Goal: Task Accomplishment & Management: Manage account settings

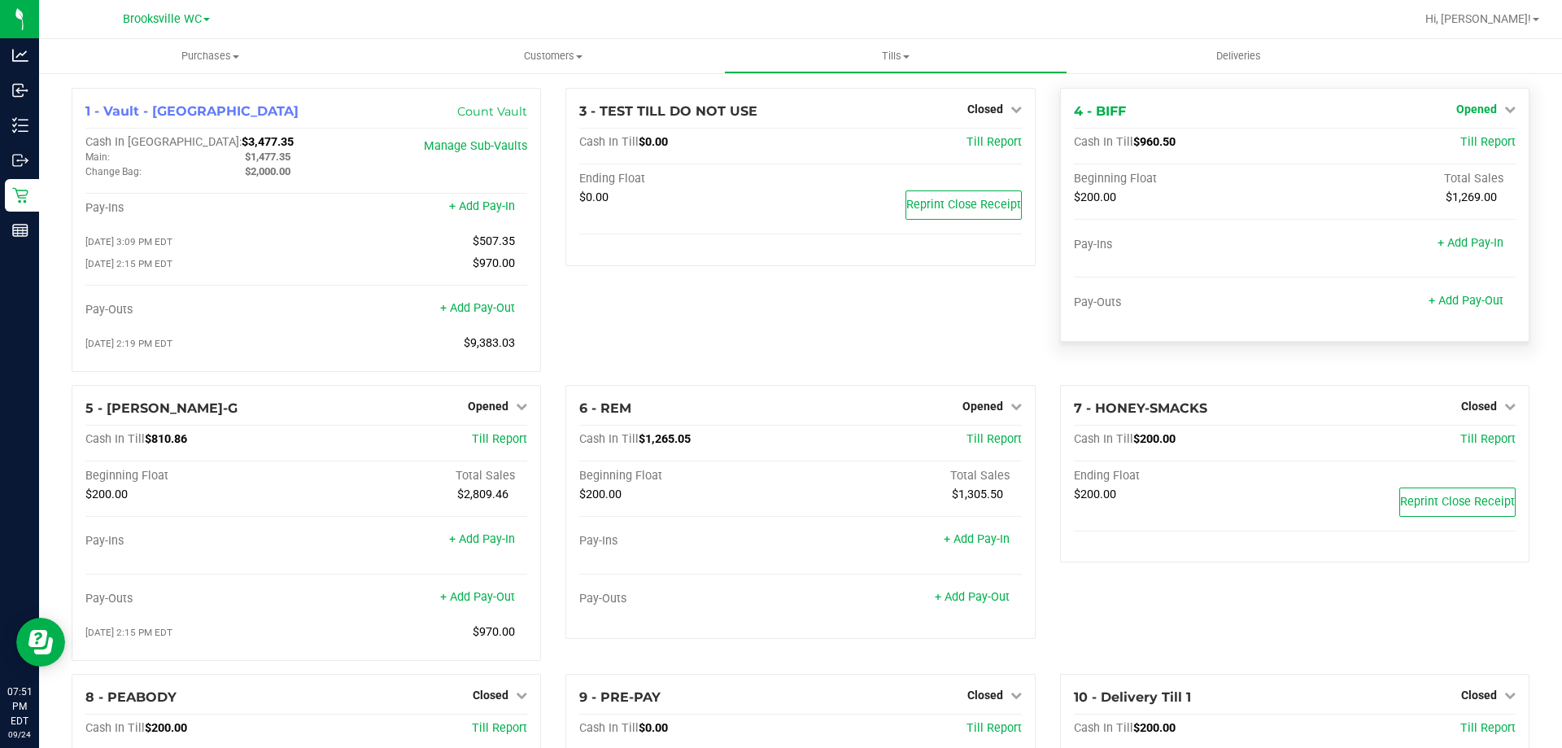
click at [1467, 103] on span "Opened" at bounding box center [1476, 108] width 41 height 13
click at [1469, 153] on div "Close Till" at bounding box center [1478, 143] width 120 height 20
click at [1464, 146] on link "Close Till" at bounding box center [1478, 143] width 44 height 13
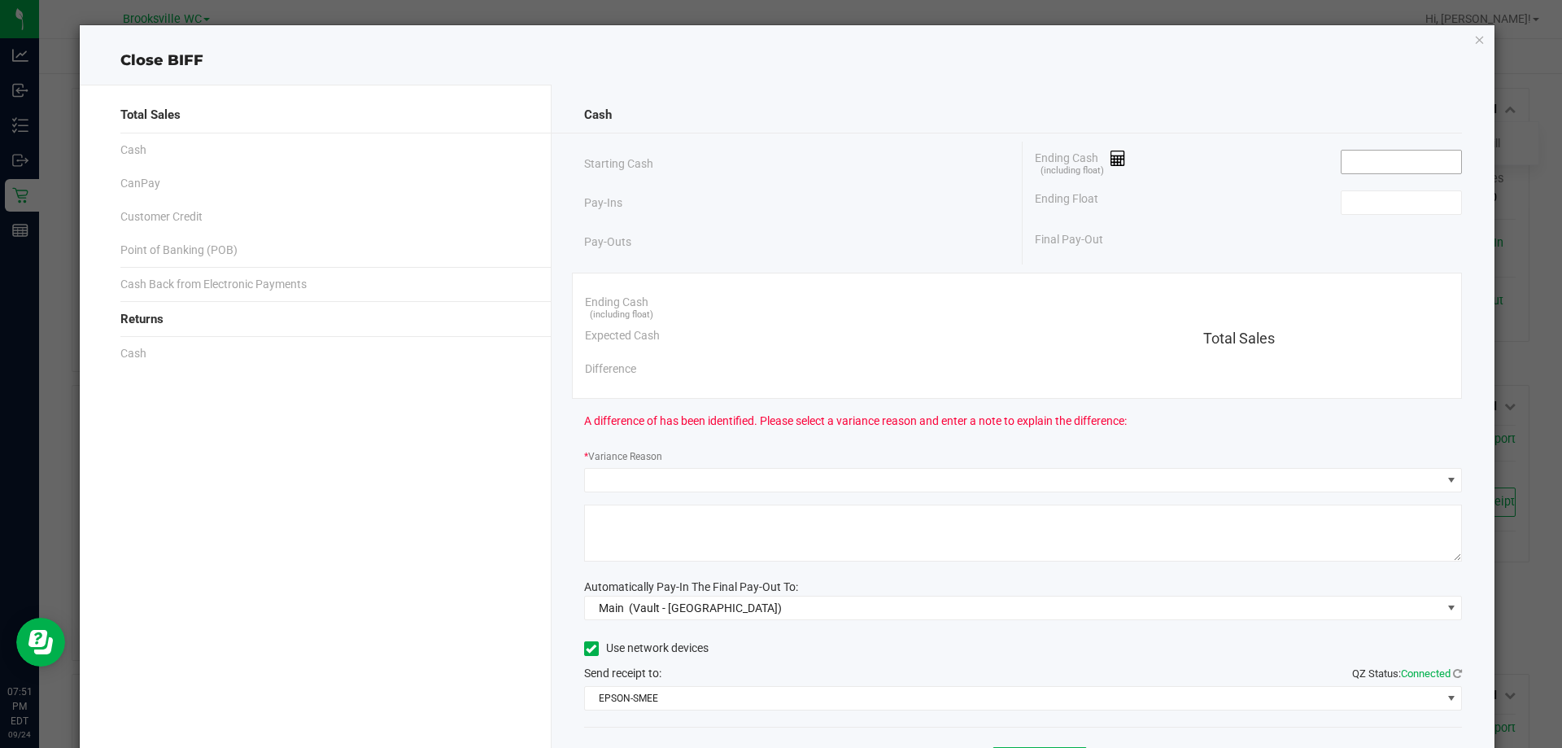
drag, startPoint x: 1393, startPoint y: 172, endPoint x: 1383, endPoint y: 172, distance: 9.8
click at [1393, 172] on input at bounding box center [1401, 161] width 120 height 23
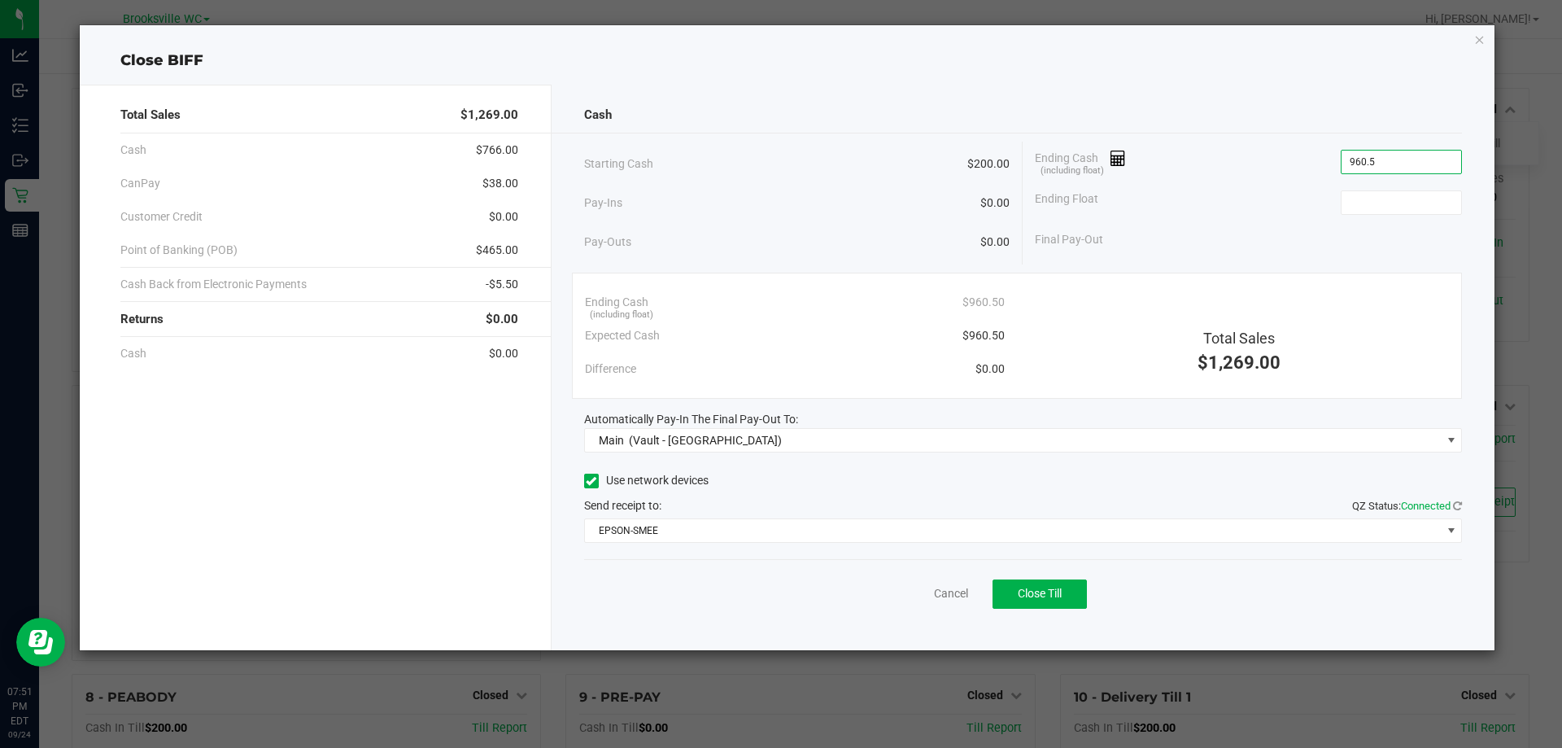
type input "$960.50"
type input "$200.00"
click at [1036, 599] on span "Close Till" at bounding box center [1040, 593] width 44 height 13
click at [920, 599] on link "Dismiss" at bounding box center [915, 593] width 39 height 17
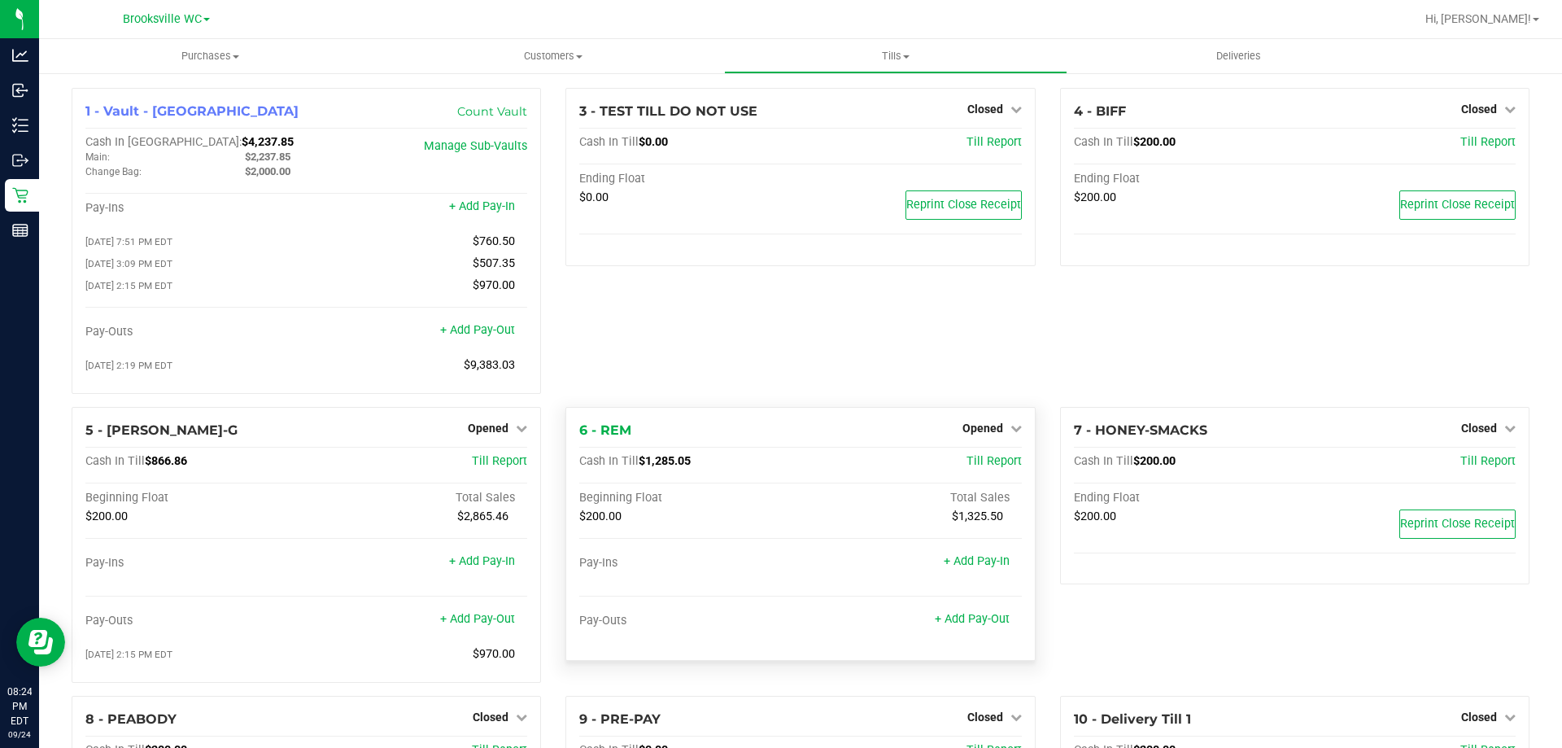
click at [966, 418] on div "6 - REM Opened Close Till Cash In Till $1,285.05 Till Report Beginning Float To…" at bounding box center [799, 534] width 469 height 254
click at [965, 432] on span "Opened" at bounding box center [982, 427] width 41 height 13
click at [979, 468] on link "Close Till" at bounding box center [984, 461] width 44 height 13
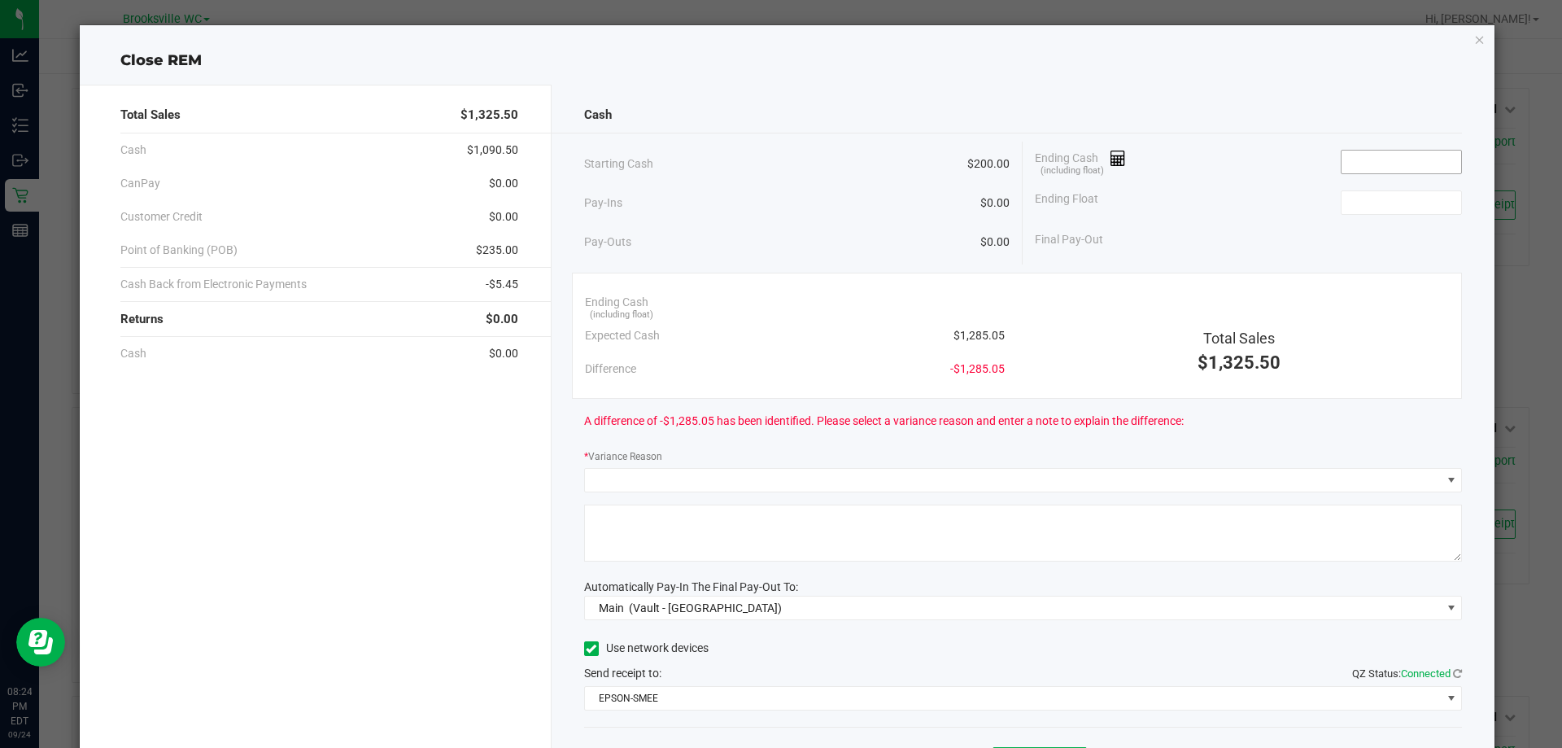
click at [1374, 164] on input at bounding box center [1401, 161] width 120 height 23
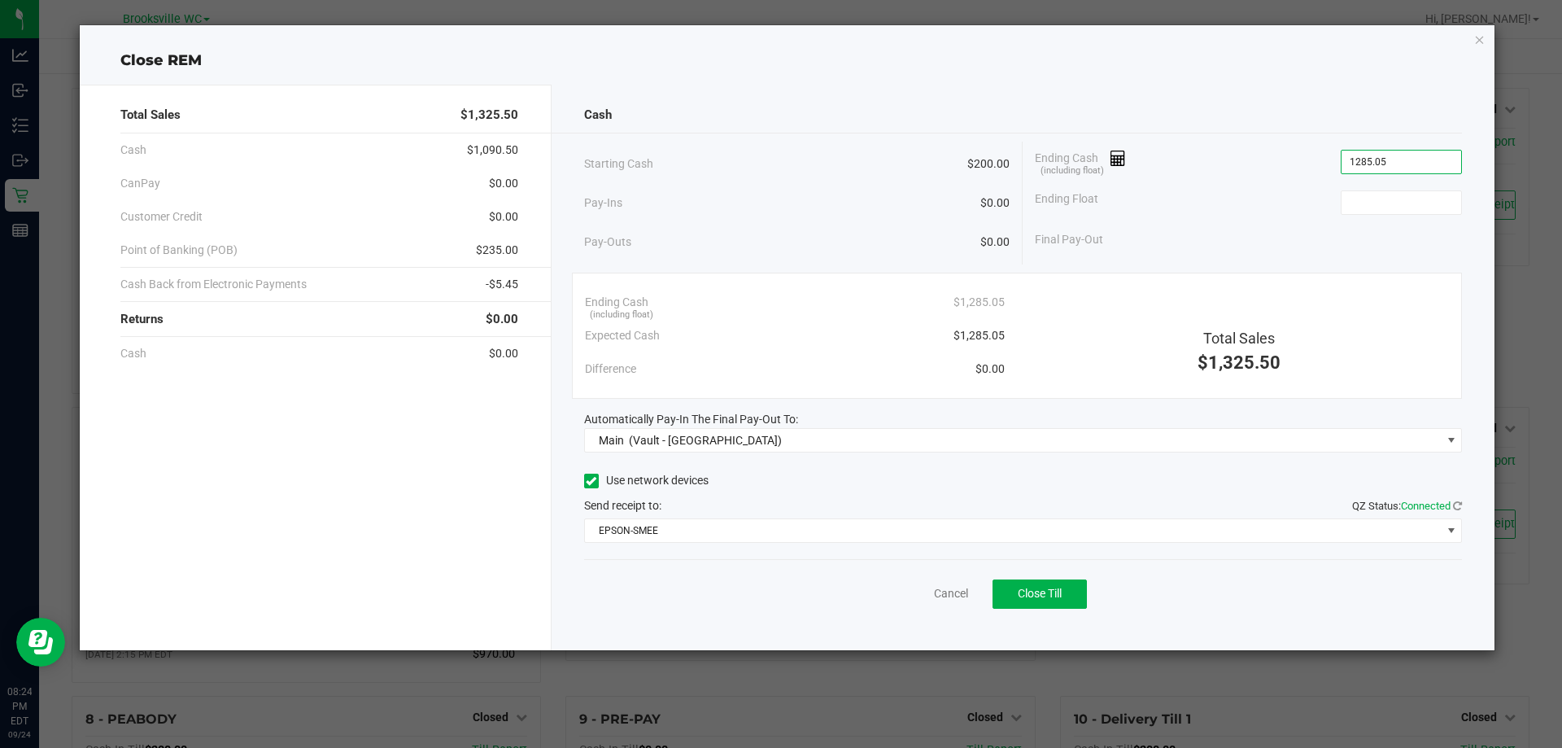
type input "$1,285.05"
type input "$200.00"
click at [1033, 595] on span "Close Till" at bounding box center [1040, 593] width 44 height 13
click at [918, 593] on link "Dismiss" at bounding box center [915, 593] width 39 height 17
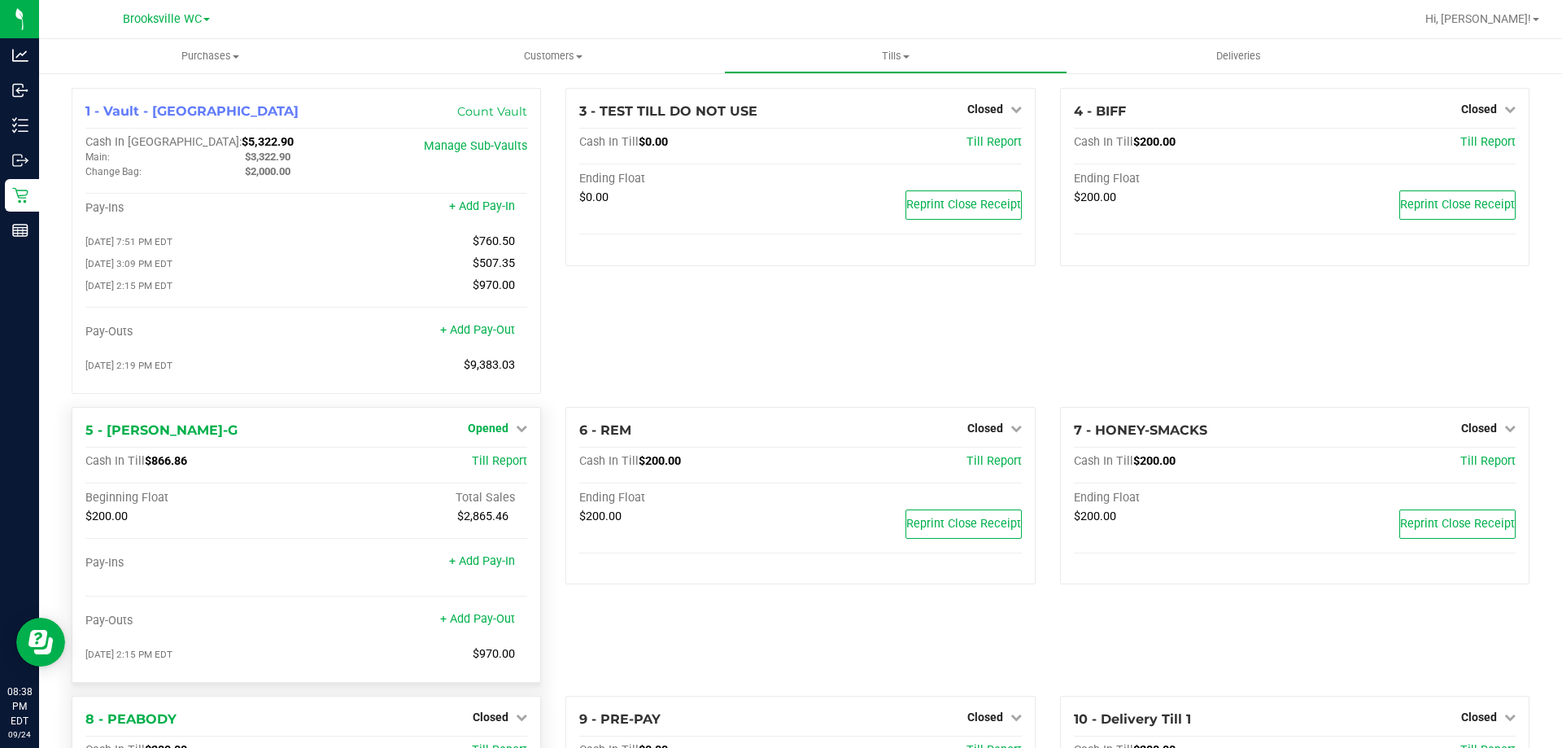
click at [499, 434] on span "Opened" at bounding box center [488, 427] width 41 height 13
click at [503, 460] on link "Close Till" at bounding box center [491, 461] width 44 height 13
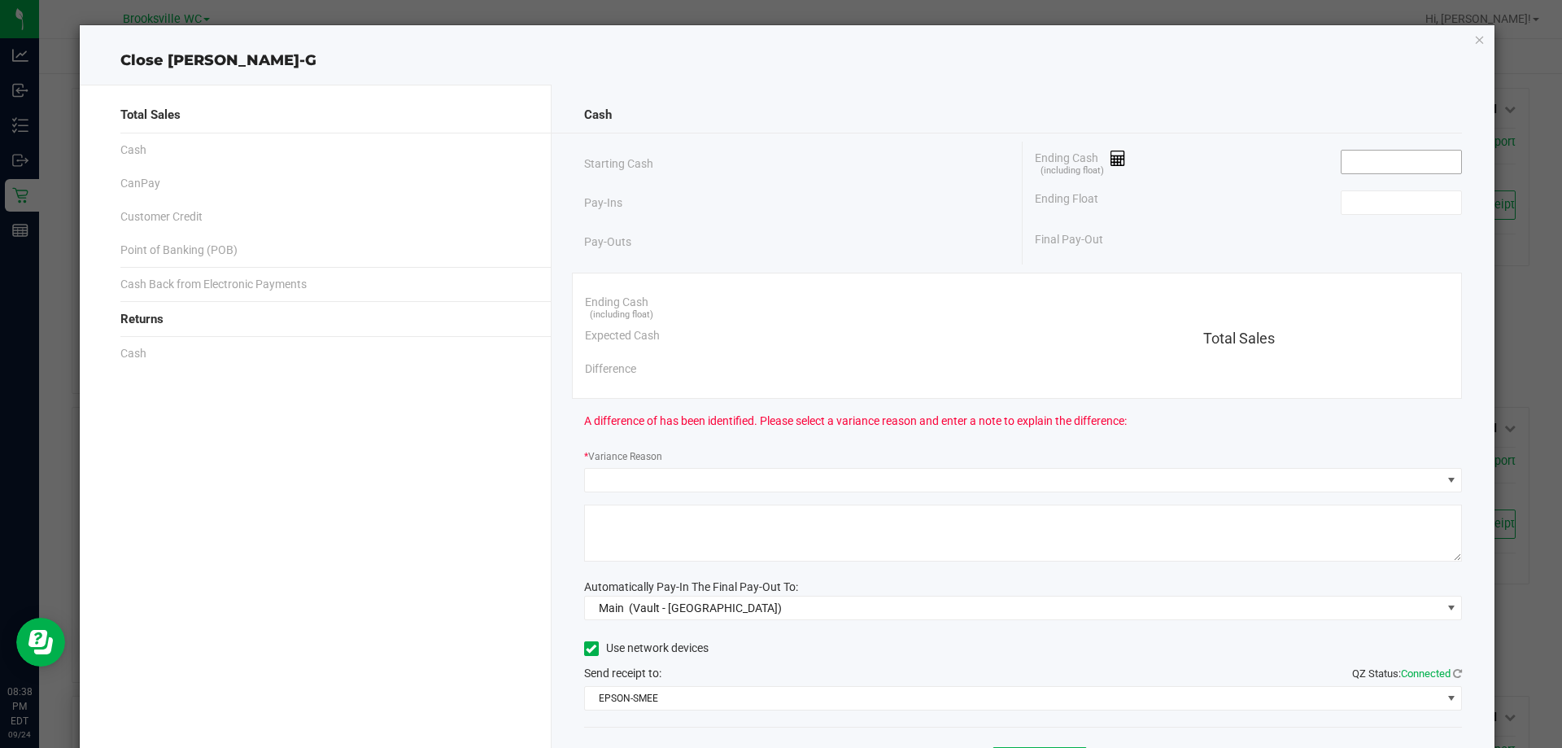
click at [1341, 167] on input at bounding box center [1401, 161] width 120 height 23
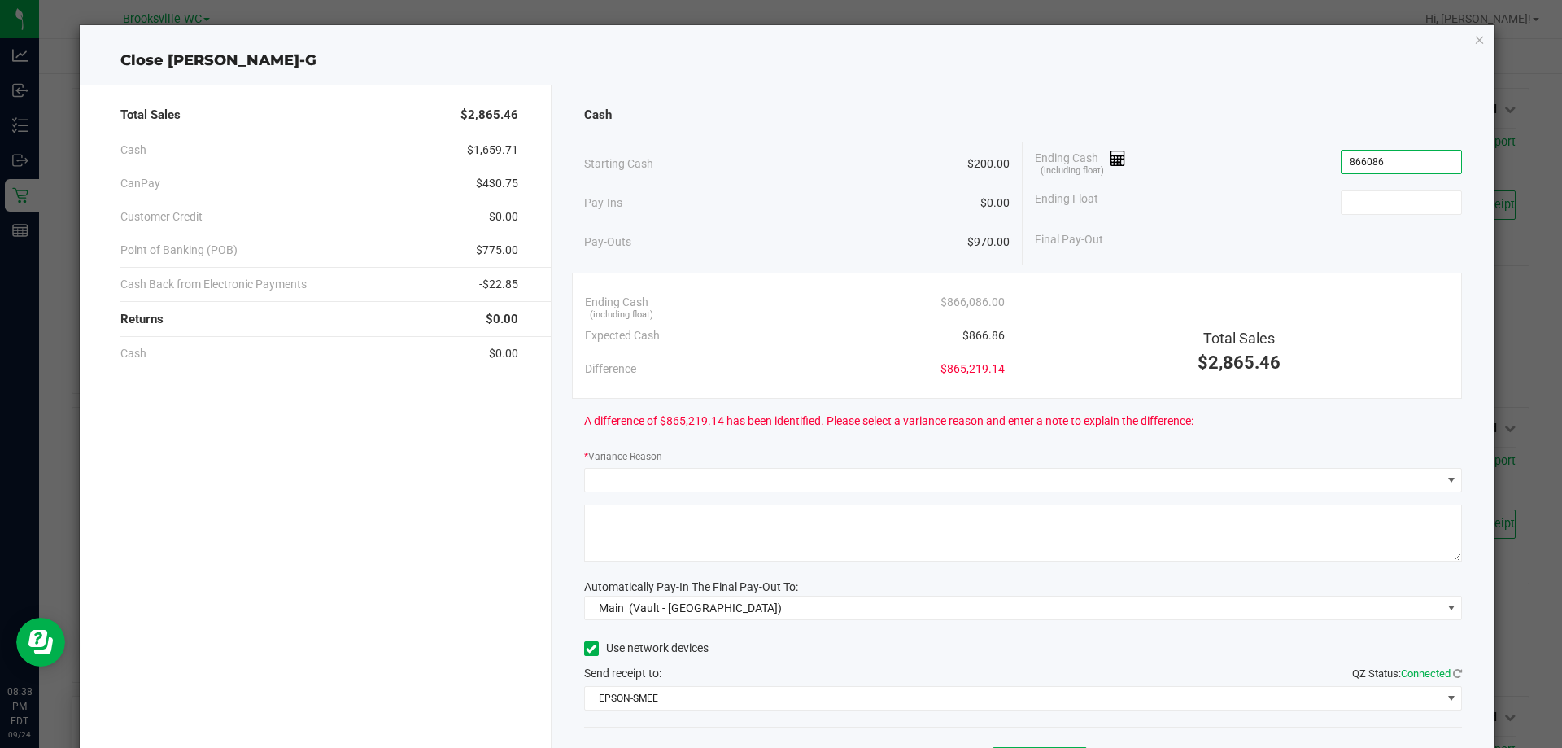
type input "$866,086.00"
type input "0"
type input "200"
type input "866086"
type input "$200.00"
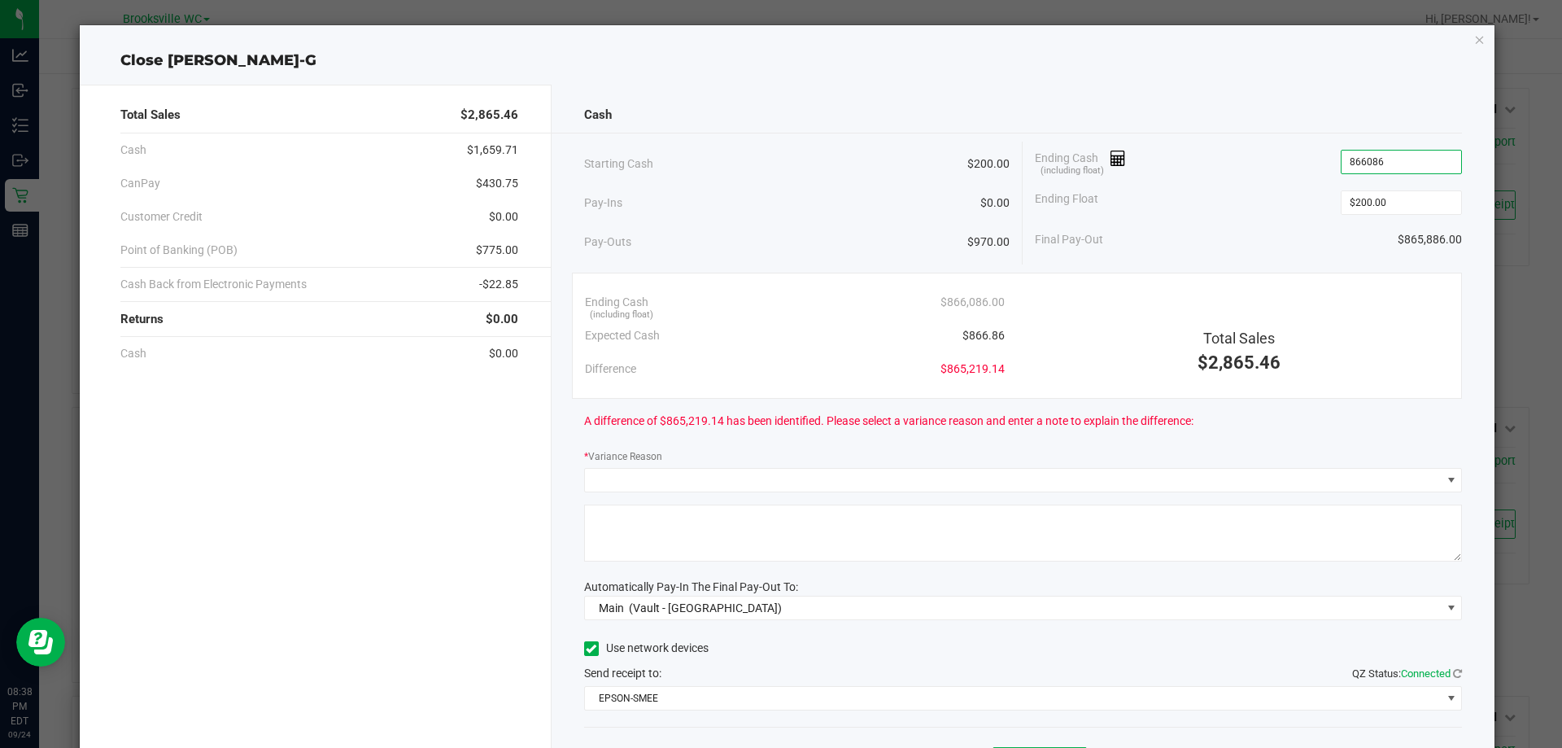
drag, startPoint x: 1174, startPoint y: 180, endPoint x: 1094, endPoint y: 180, distance: 79.7
click at [1075, 180] on div "Ending Cash (including float) 866086" at bounding box center [1248, 162] width 427 height 41
click at [1399, 161] on input "866086" at bounding box center [1401, 161] width 120 height 23
click at [1399, 160] on input "866086" at bounding box center [1401, 161] width 120 height 23
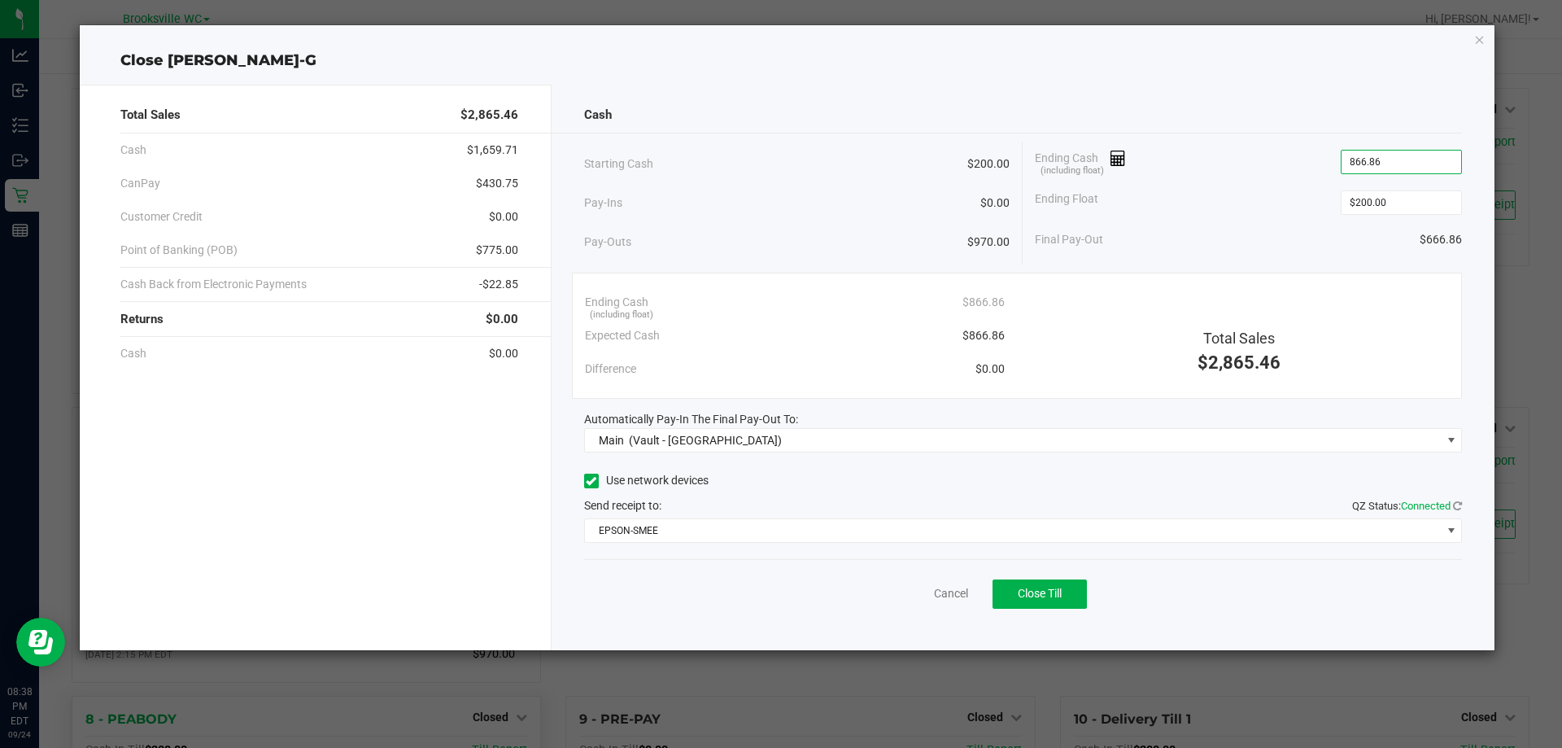
type input "$866.86"
drag, startPoint x: 1319, startPoint y: 273, endPoint x: 1307, endPoint y: 273, distance: 12.2
click at [1314, 273] on div "Ending Cash (including float) $866.86 Expected Cash $866.86 Difference $0.00 To…" at bounding box center [1017, 336] width 891 height 126
click at [1026, 591] on span "Close Till" at bounding box center [1040, 593] width 44 height 13
click at [924, 599] on link "Dismiss" at bounding box center [915, 593] width 39 height 17
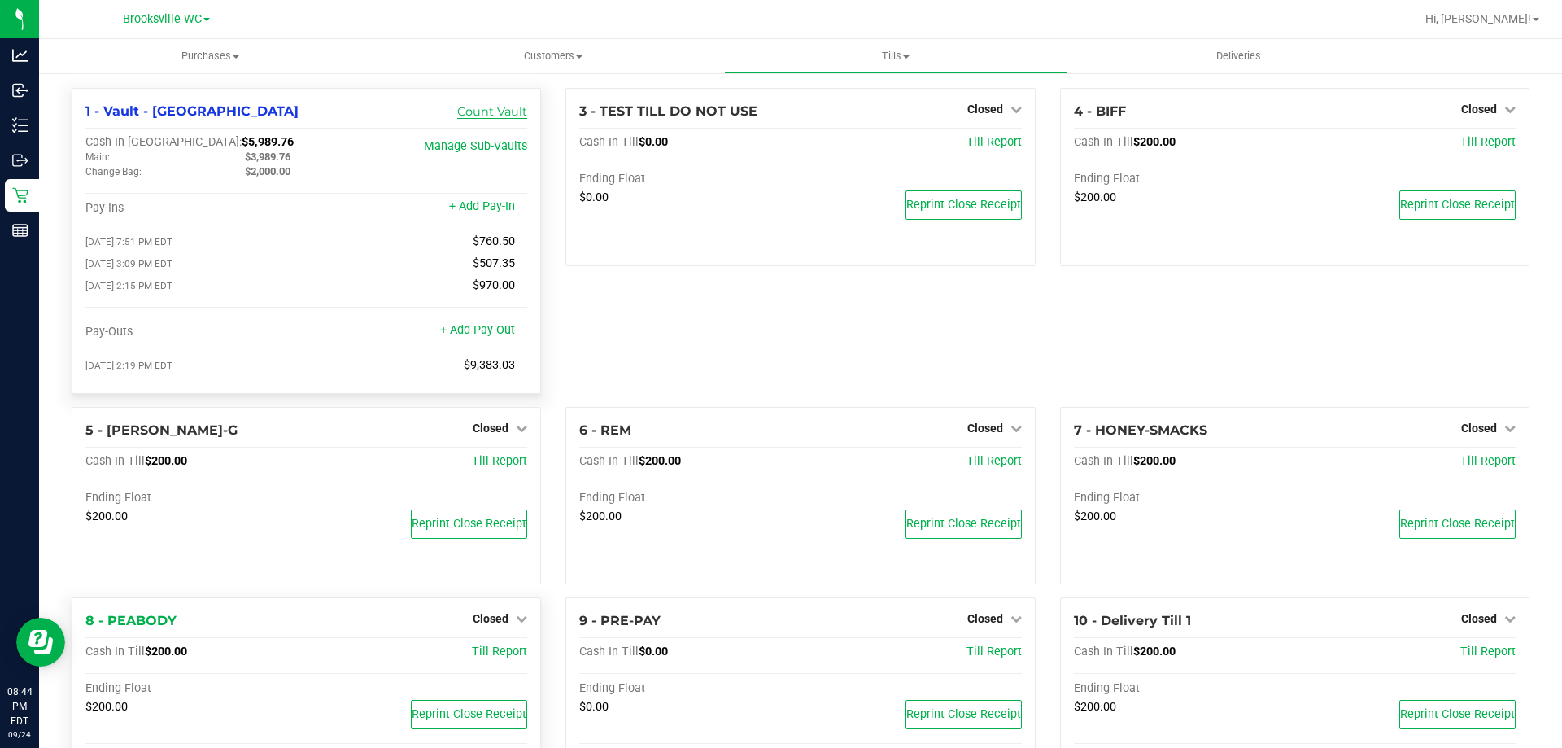
click at [475, 108] on link "Count Vault" at bounding box center [492, 111] width 70 height 15
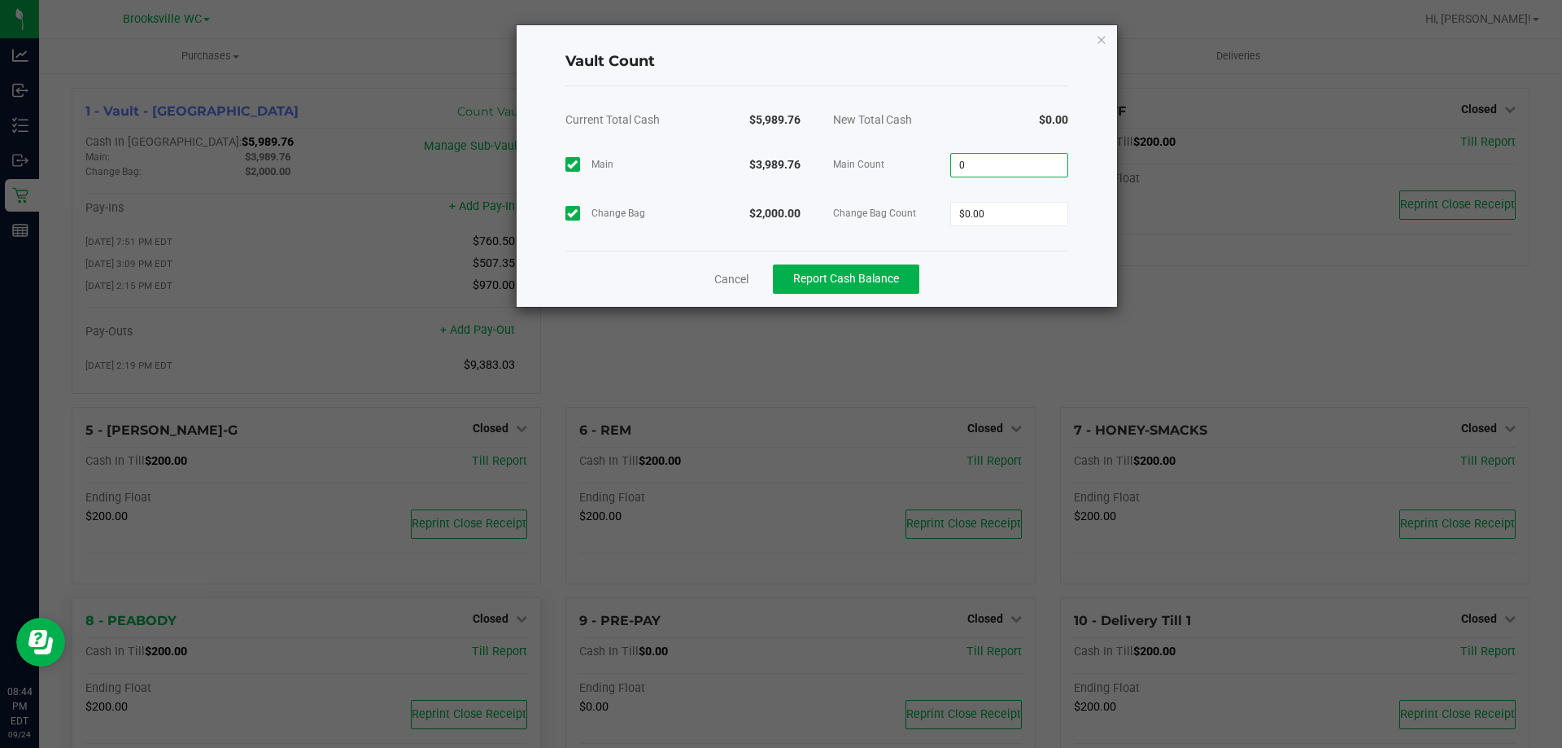
click at [1036, 155] on input "0" at bounding box center [1009, 165] width 116 height 23
type input "$3,989.76"
type input "$2,000.00"
click at [995, 271] on div "Cancel Report Cash Balance" at bounding box center [816, 279] width 503 height 56
click at [864, 281] on span "Report Cash Balance" at bounding box center [846, 278] width 106 height 13
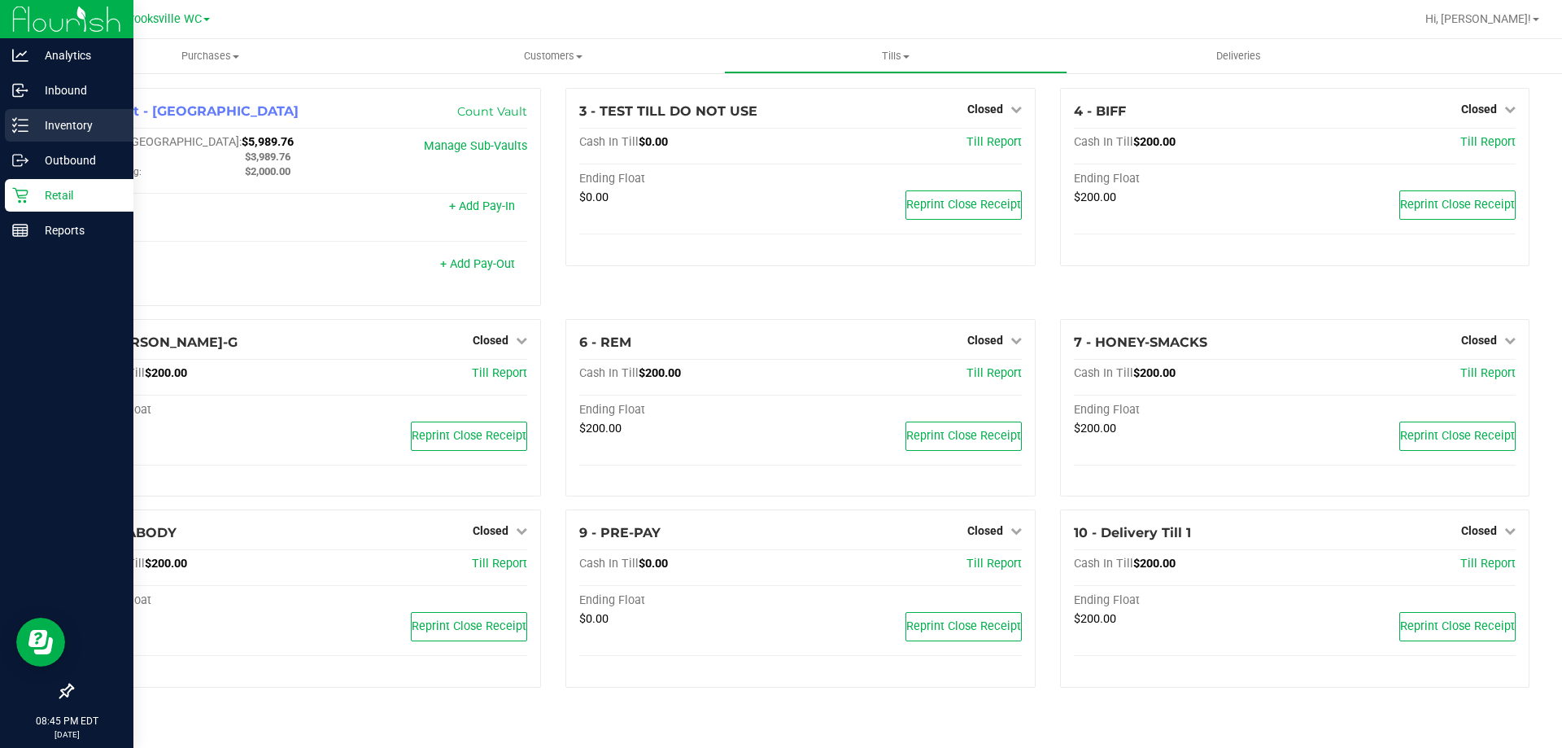
click at [48, 118] on p "Inventory" at bounding box center [77, 126] width 98 height 20
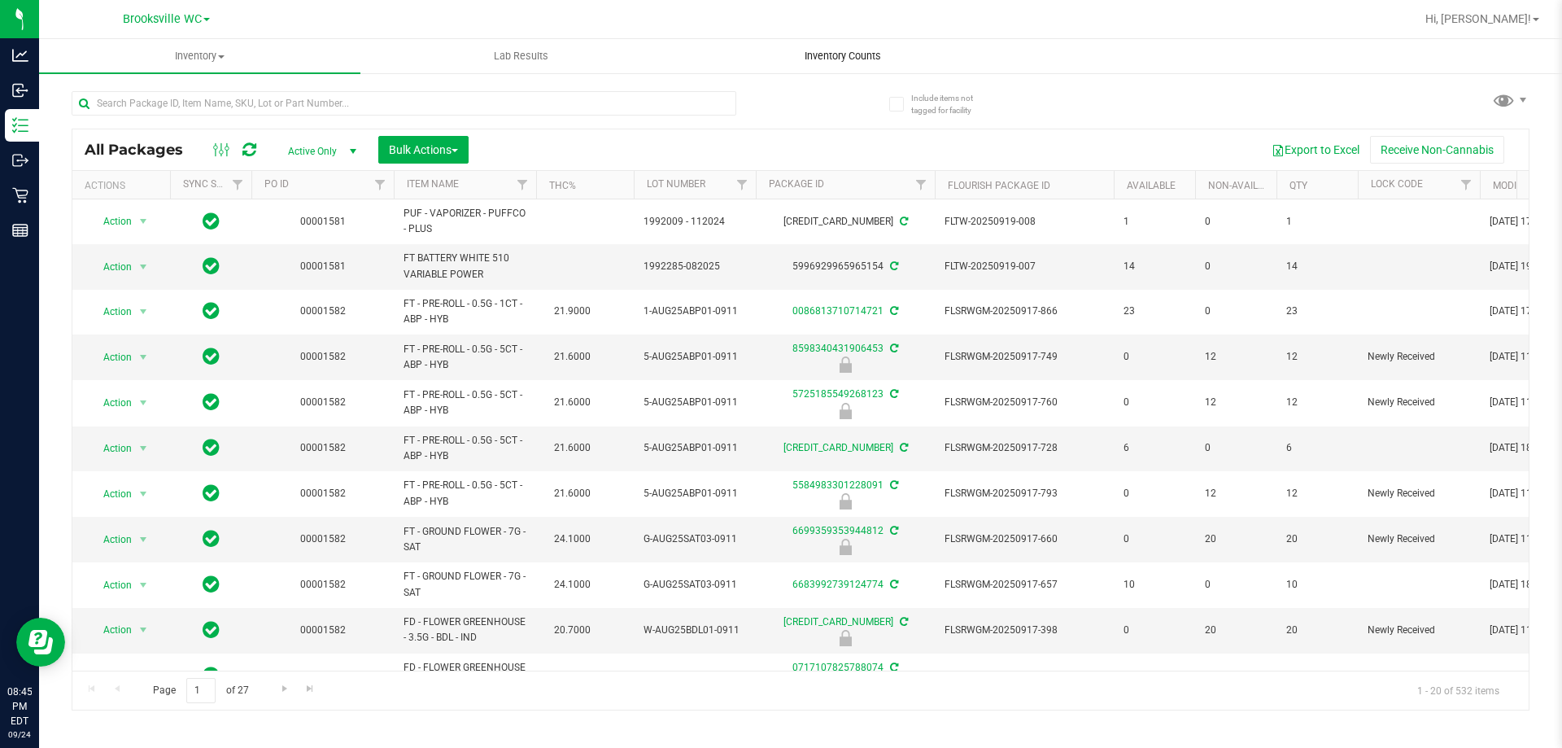
click at [809, 55] on span "Inventory Counts" at bounding box center [843, 56] width 120 height 15
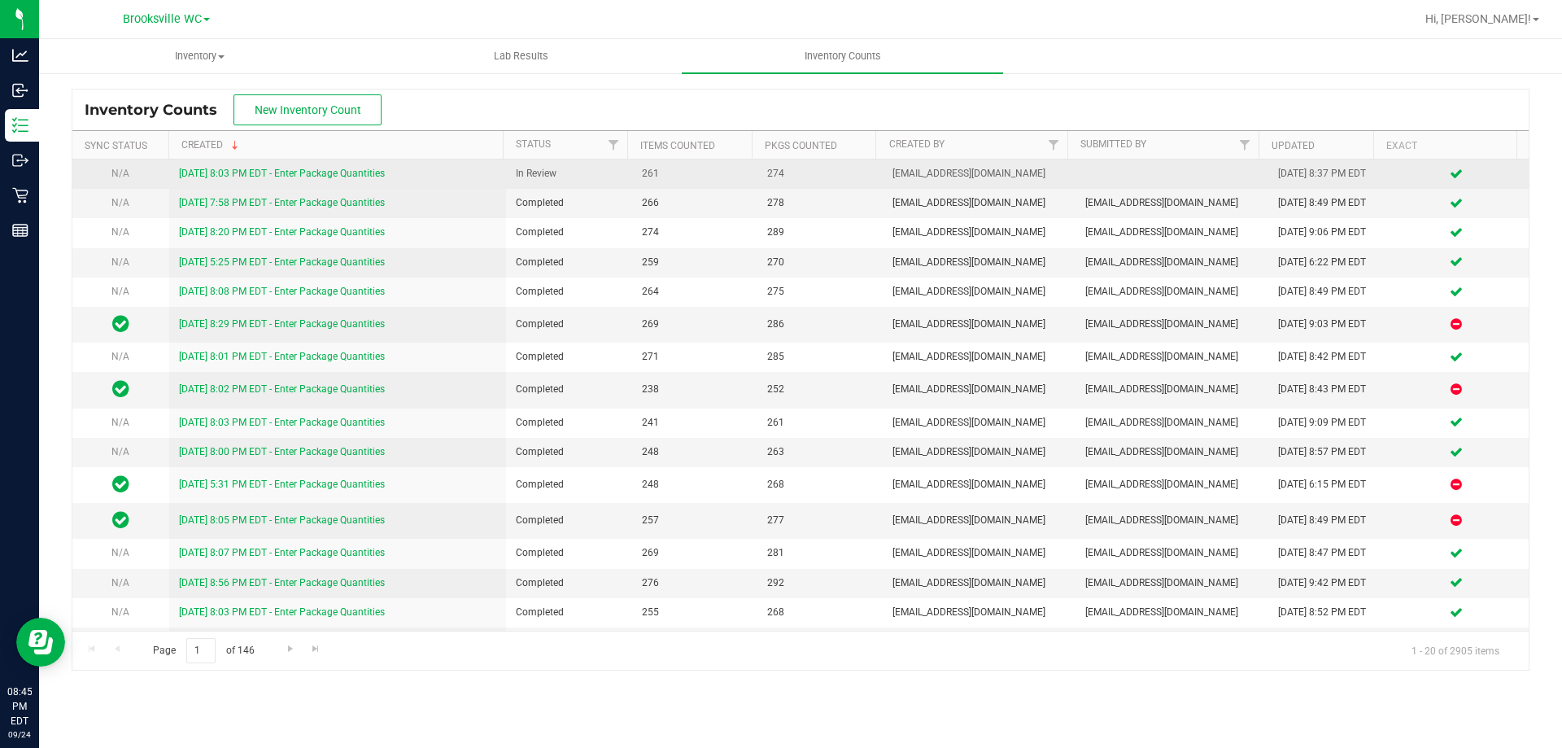
click at [290, 172] on link "[DATE] 8:03 PM EDT - Enter Package Quantities" at bounding box center [282, 173] width 206 height 11
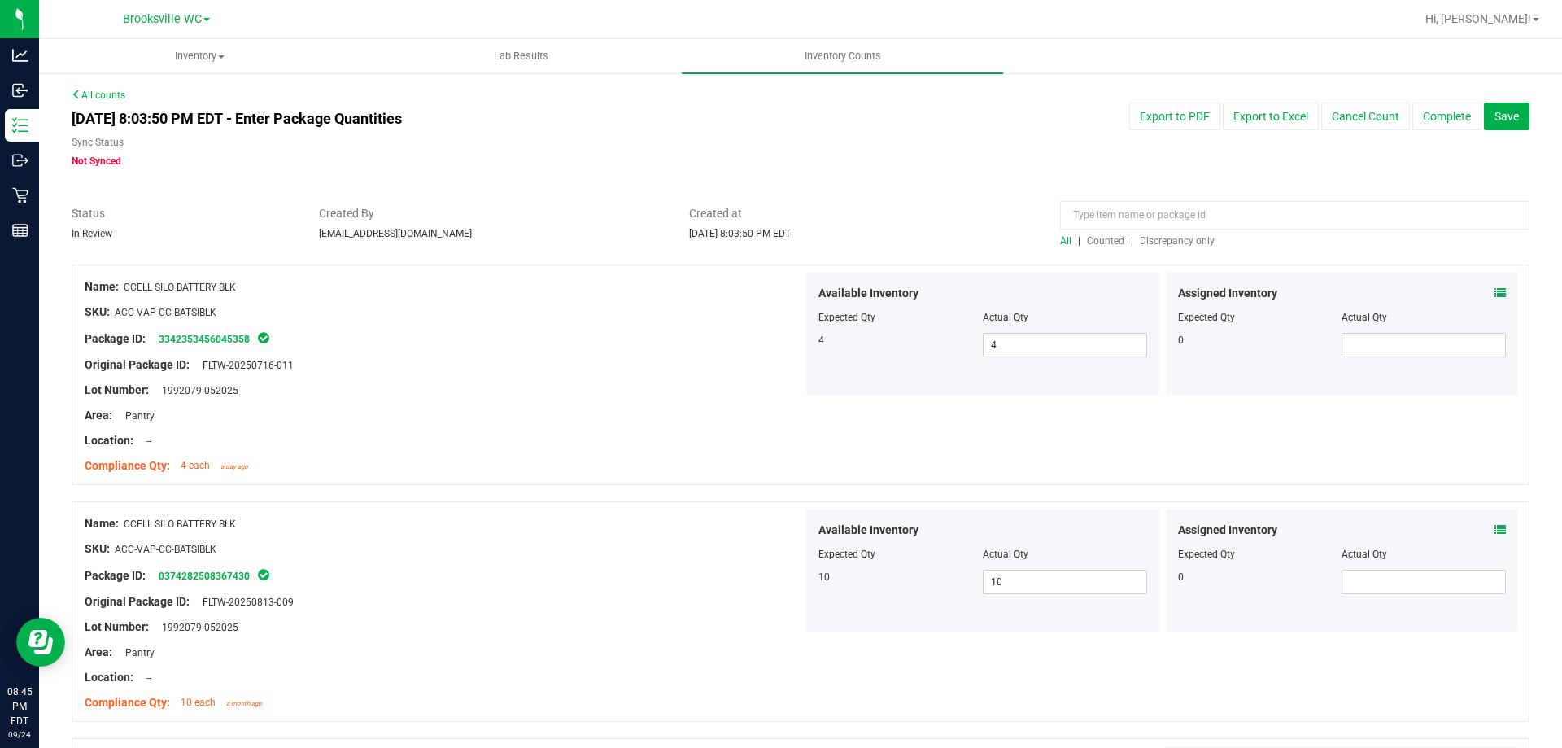
click at [1184, 242] on span "Discrepancy only" at bounding box center [1177, 240] width 75 height 11
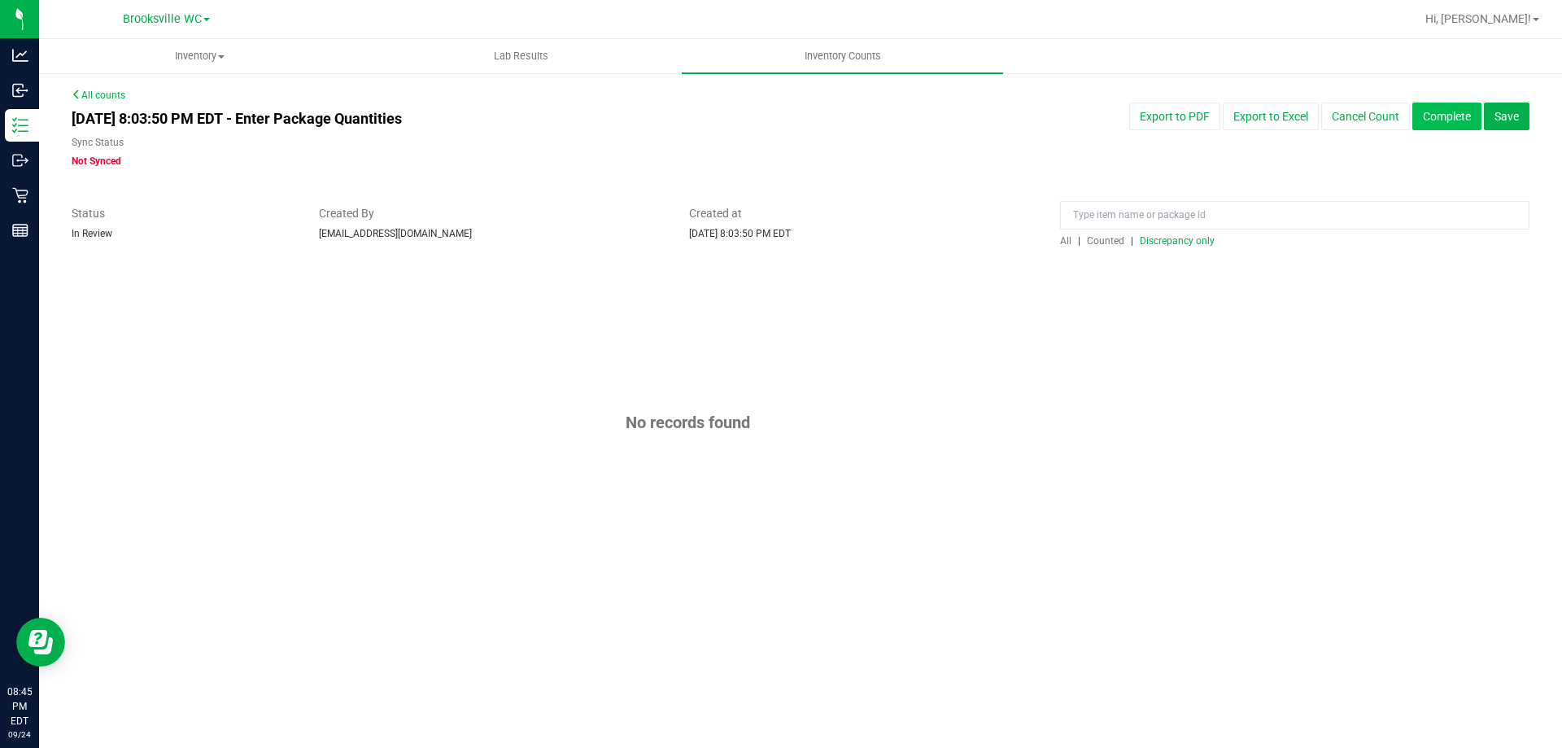
click at [1455, 110] on button "Complete" at bounding box center [1446, 116] width 69 height 28
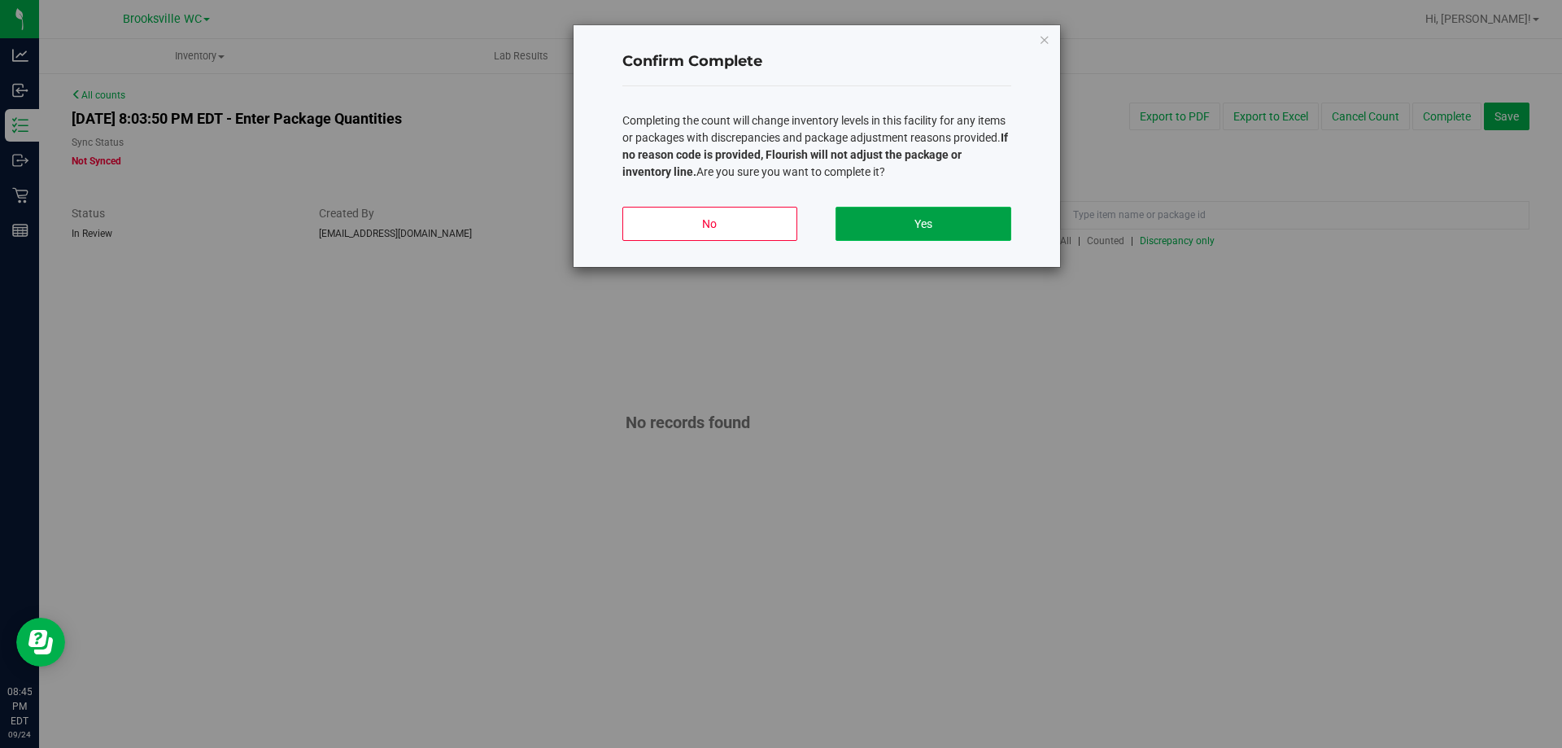
click at [914, 219] on button "Yes" at bounding box center [922, 224] width 175 height 34
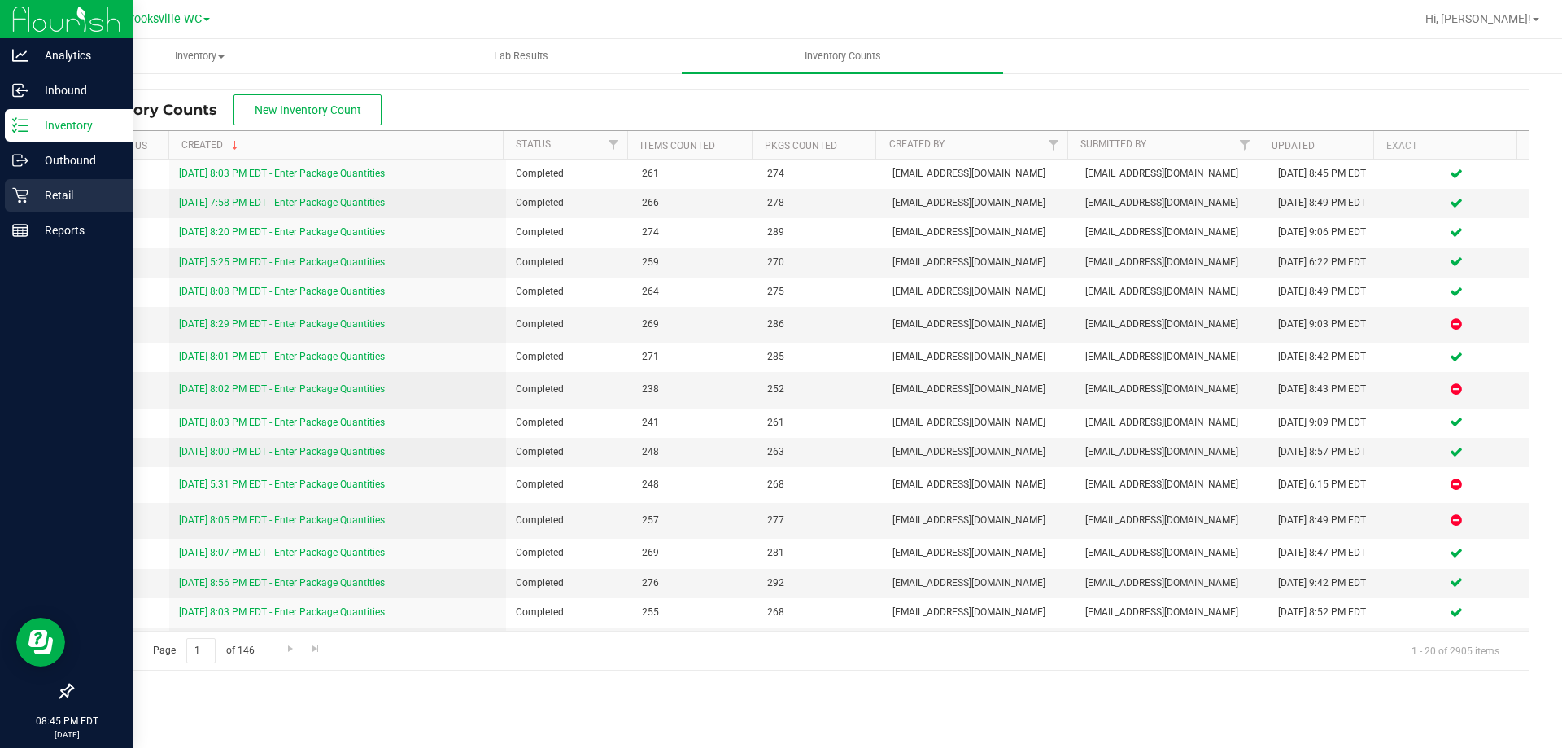
click at [24, 198] on icon at bounding box center [20, 195] width 16 height 16
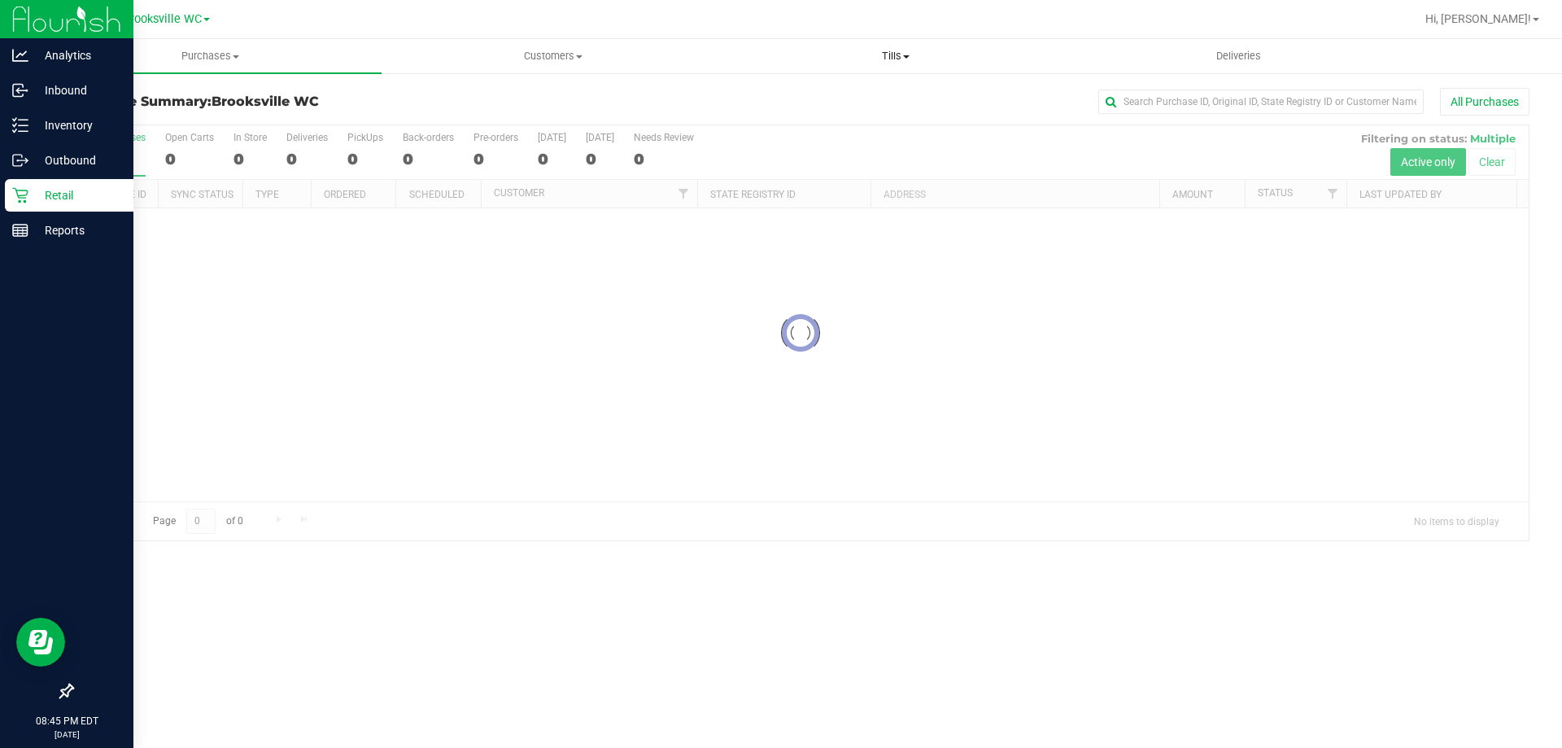
click at [891, 54] on span "Tills" at bounding box center [895, 56] width 341 height 15
click at [883, 94] on li "Manage tills" at bounding box center [895, 99] width 342 height 20
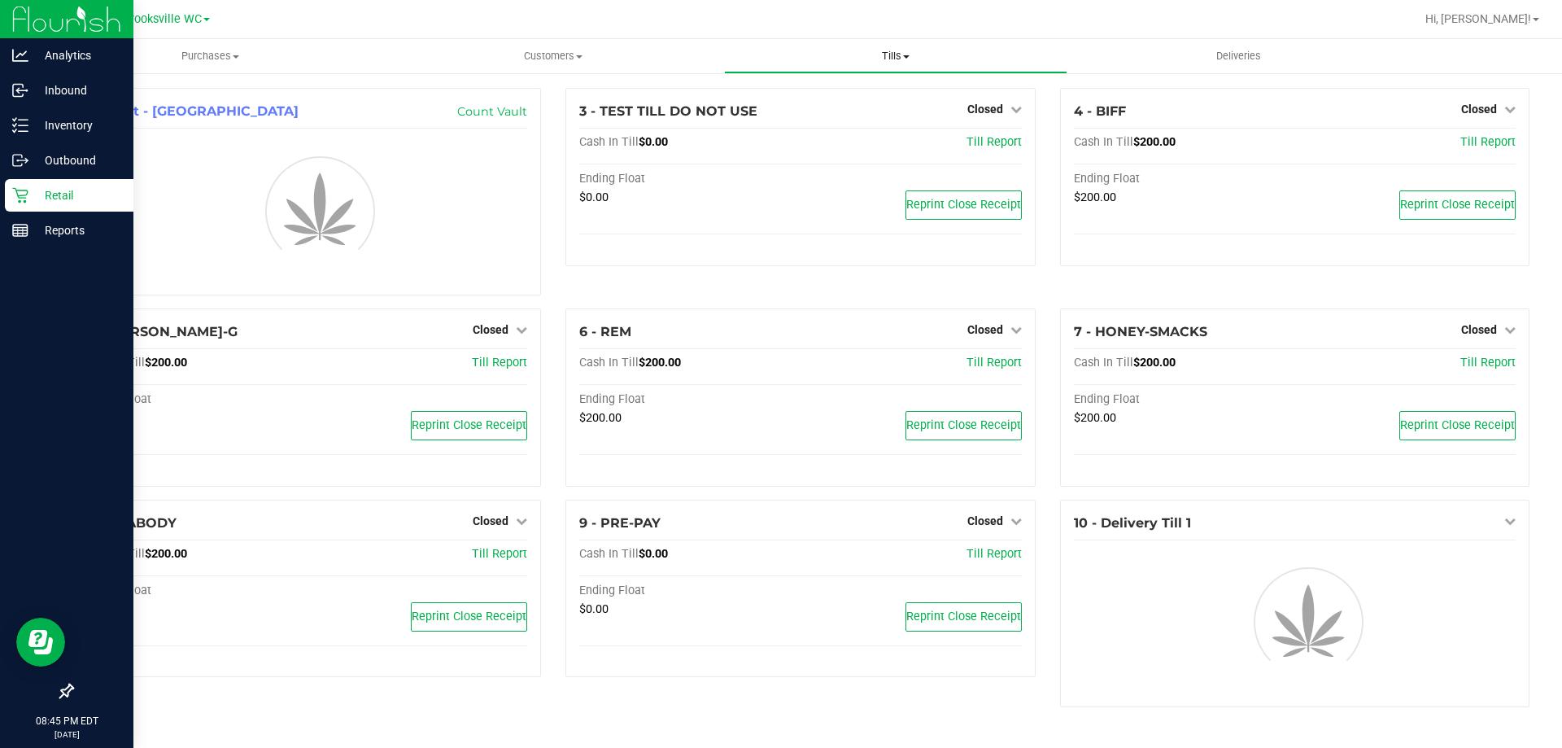
click at [894, 56] on span "Tills" at bounding box center [895, 56] width 341 height 15
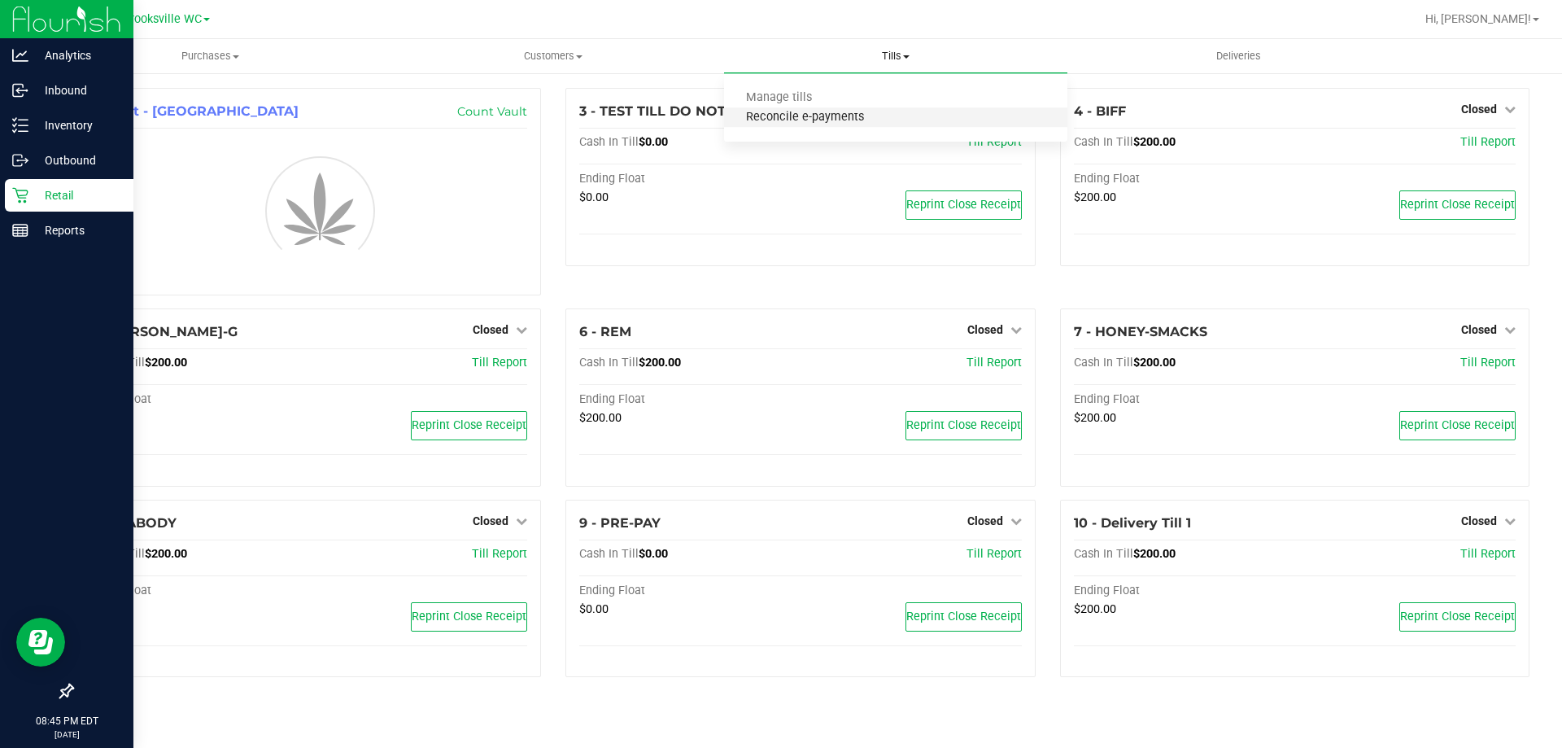
click at [855, 116] on span "Reconcile e-payments" at bounding box center [805, 118] width 162 height 14
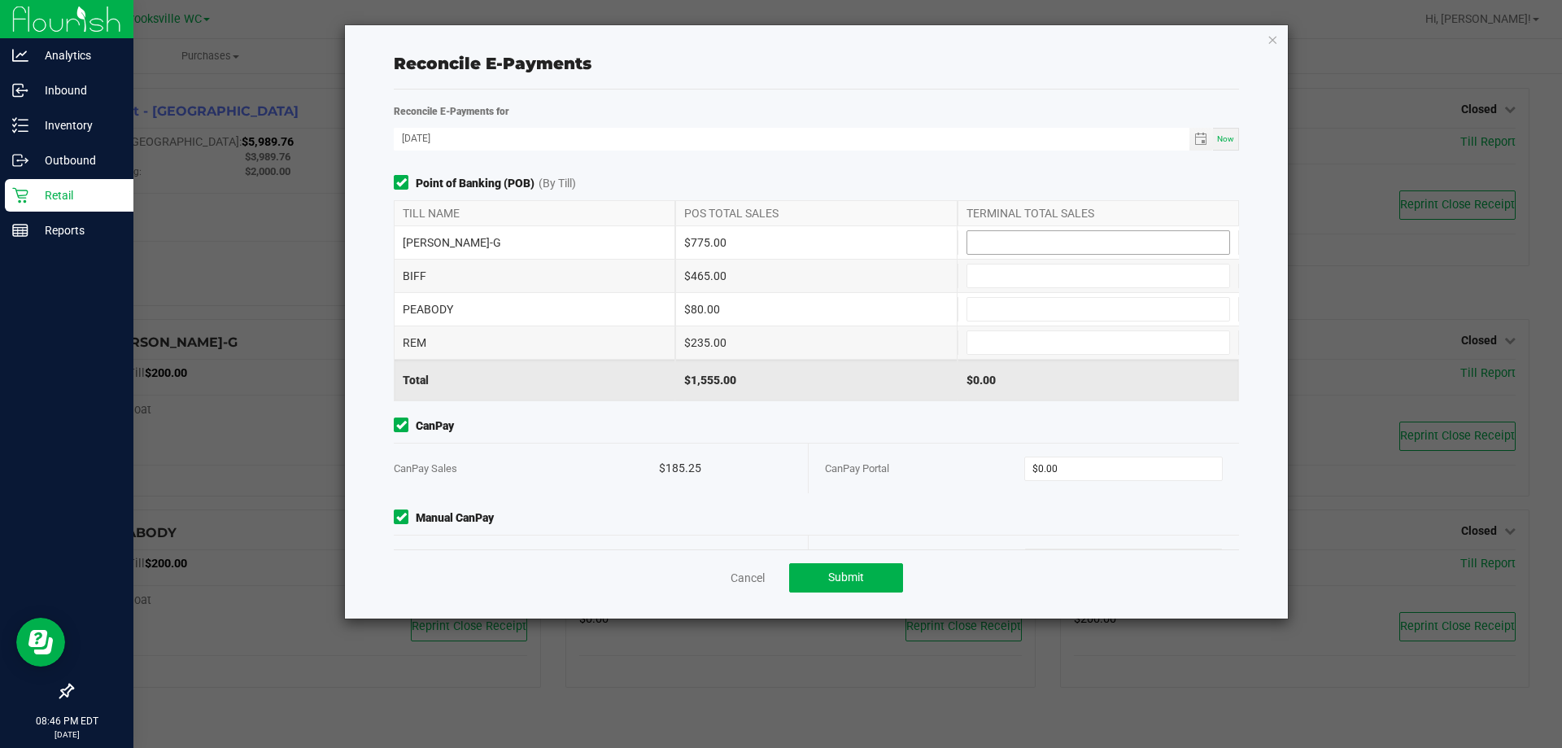
click at [1036, 241] on input at bounding box center [1098, 242] width 262 height 23
type input "$775.00"
type input "$465.00"
type input "$80.00"
type input "$235.00"
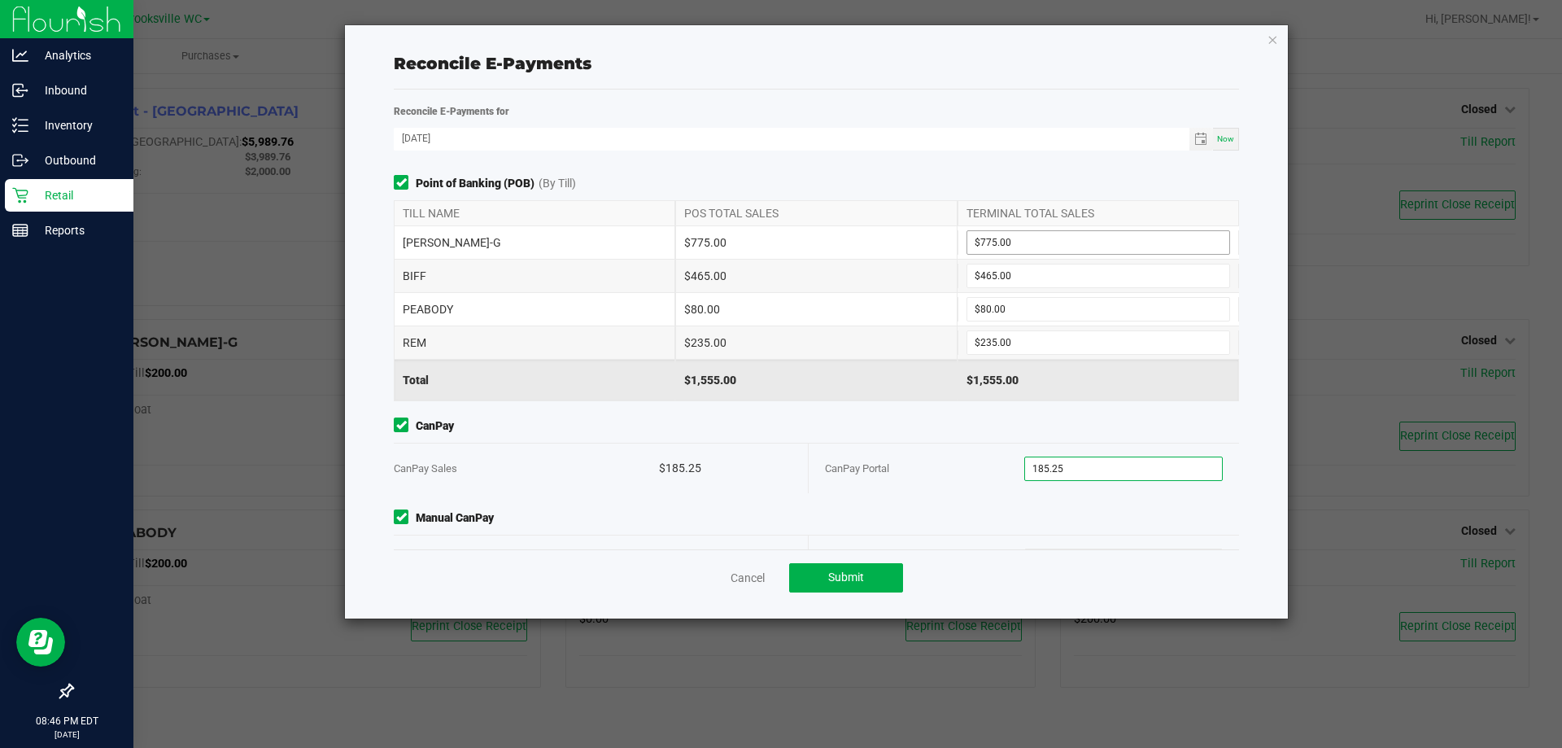
type input "$185.25"
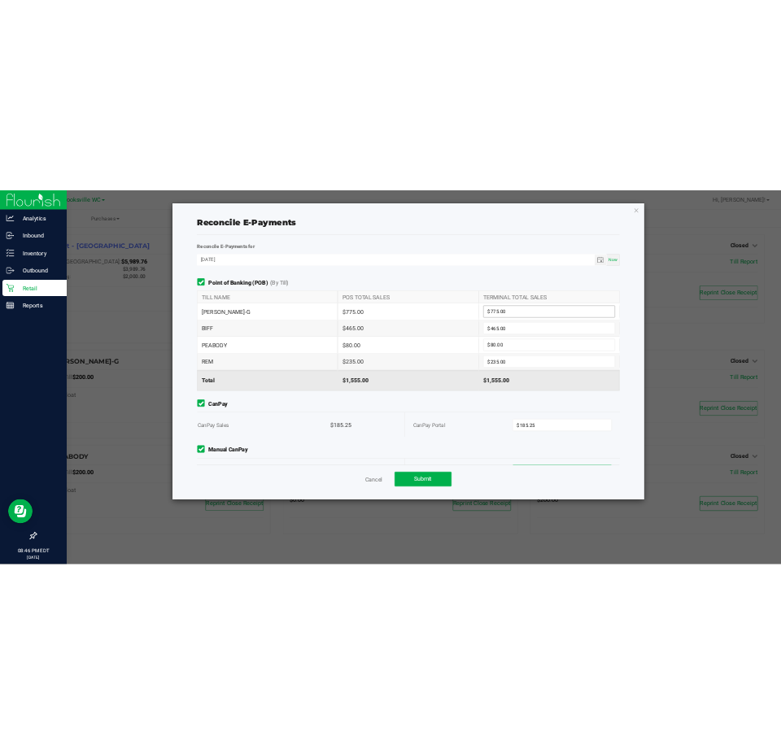
scroll to position [22, 0]
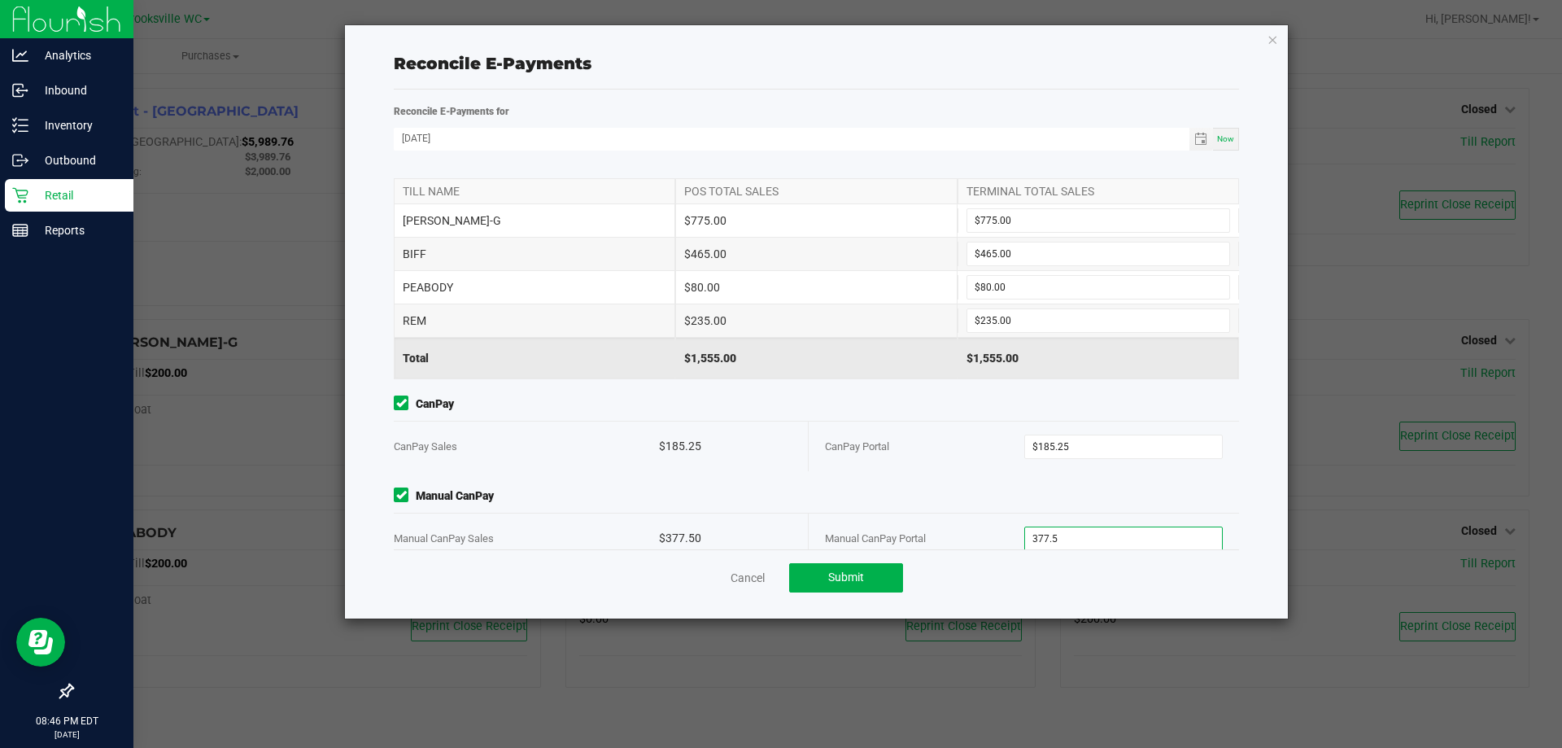
type input "$377.50"
click at [1015, 561] on div "Cancel Submit" at bounding box center [816, 577] width 845 height 56
click at [848, 572] on span "Submit" at bounding box center [846, 576] width 36 height 13
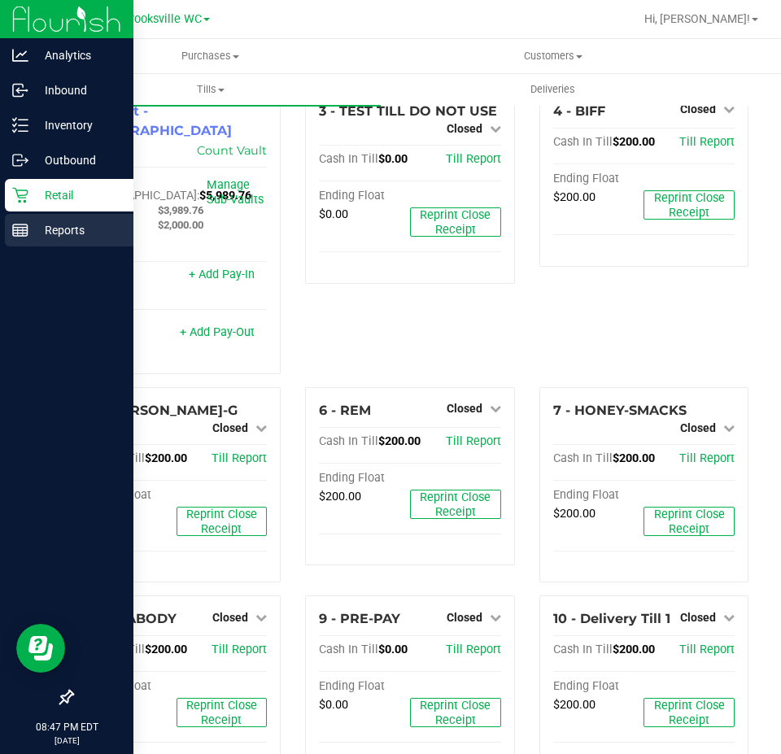
click at [65, 229] on p "Reports" at bounding box center [77, 230] width 98 height 20
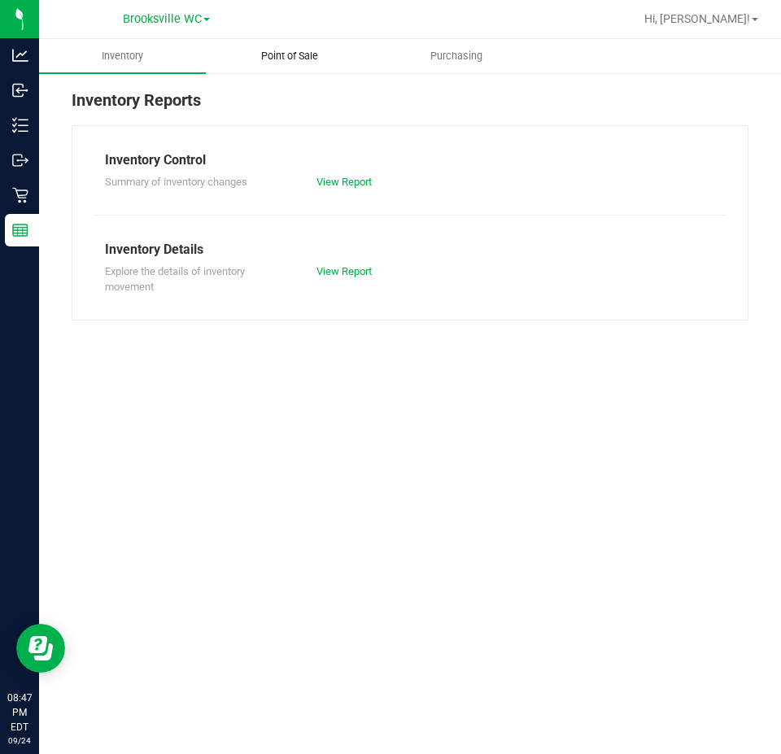
click at [295, 63] on uib-tab-heading "Point of Sale" at bounding box center [289, 56] width 165 height 33
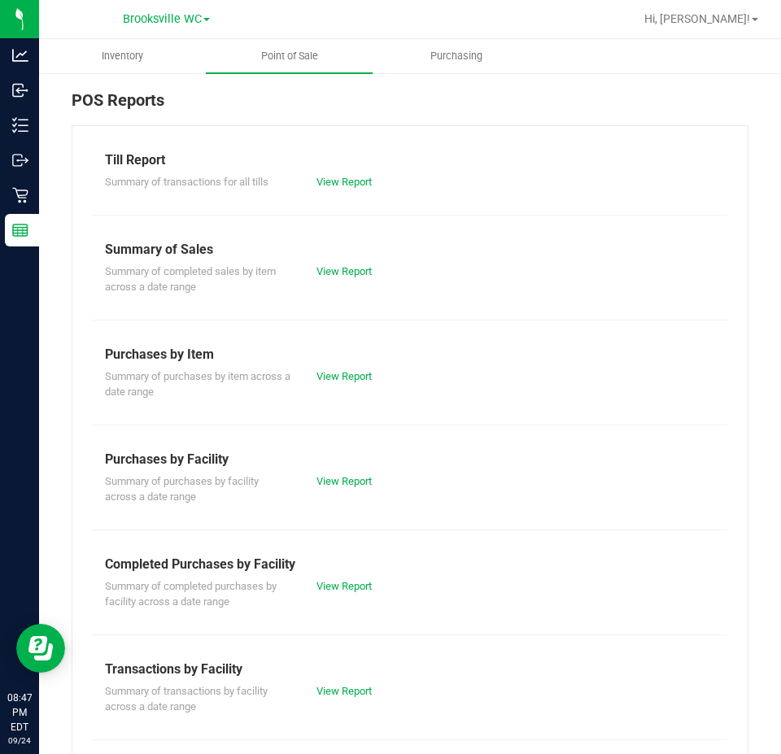
click at [351, 593] on div "Summary of completed purchases by facility across a date range View Report" at bounding box center [410, 592] width 635 height 36
click at [351, 587] on link "View Report" at bounding box center [343, 586] width 55 height 12
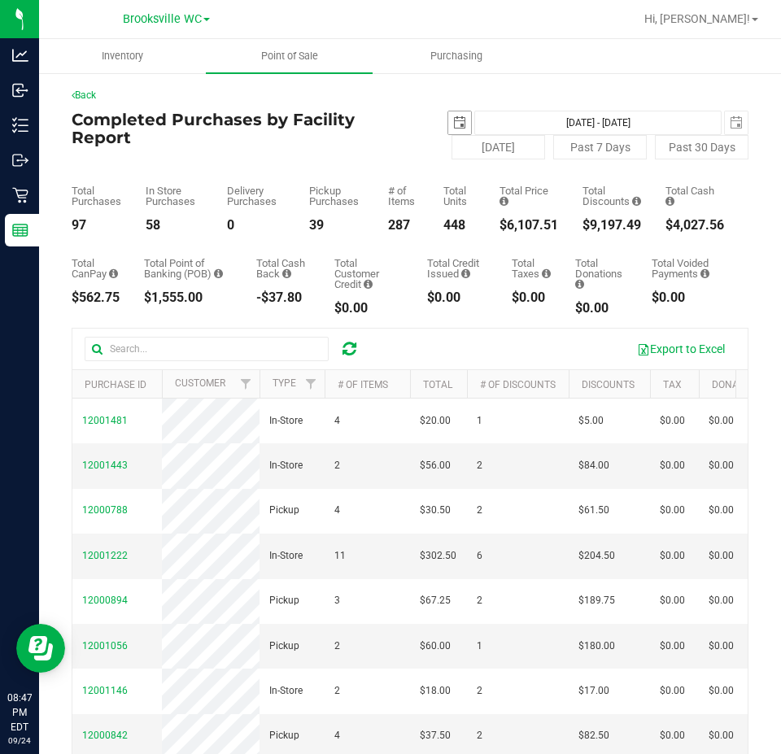
click at [453, 118] on span "select" at bounding box center [459, 122] width 13 height 13
click at [739, 240] on div "Back Completed Purchases by Facility Report [DATE] [DATE] - [DATE] [DATE] [DATE…" at bounding box center [410, 502] width 742 height 861
click at [453, 122] on span "select" at bounding box center [459, 122] width 13 height 13
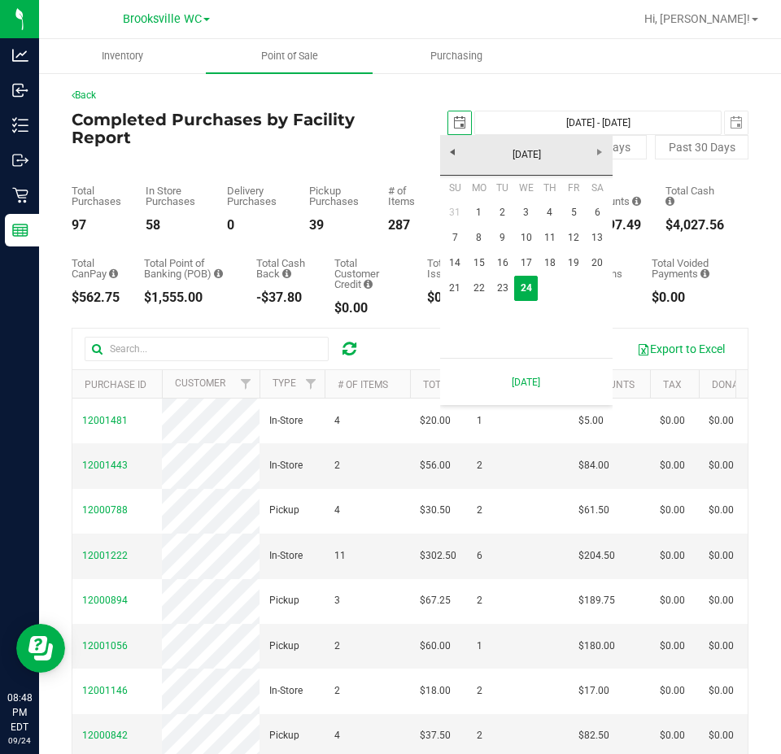
scroll to position [0, 41]
click at [528, 261] on link "17" at bounding box center [526, 263] width 24 height 25
type input "[DATE]"
type input "[DATE] - [DATE]"
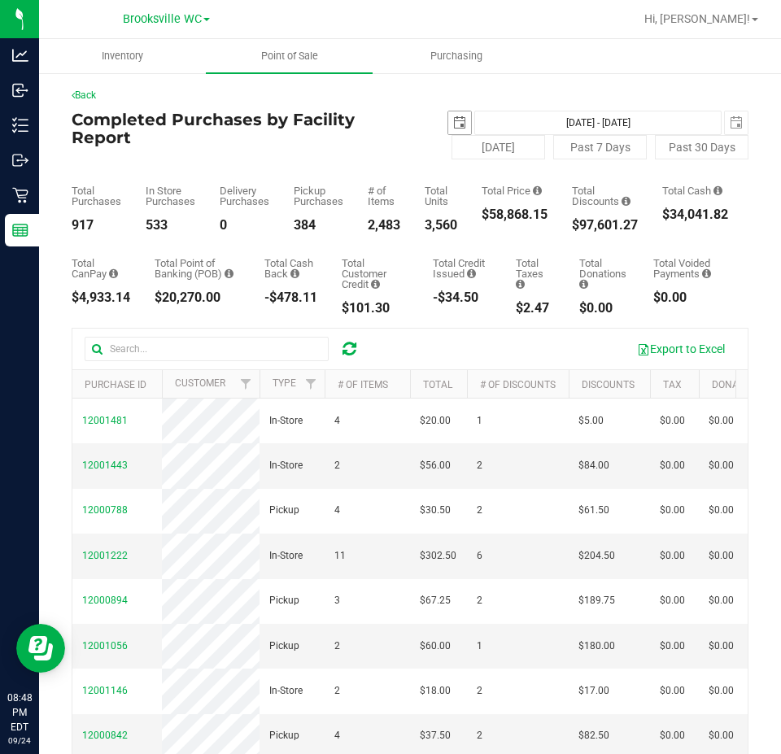
click at [453, 120] on span "select" at bounding box center [459, 122] width 13 height 13
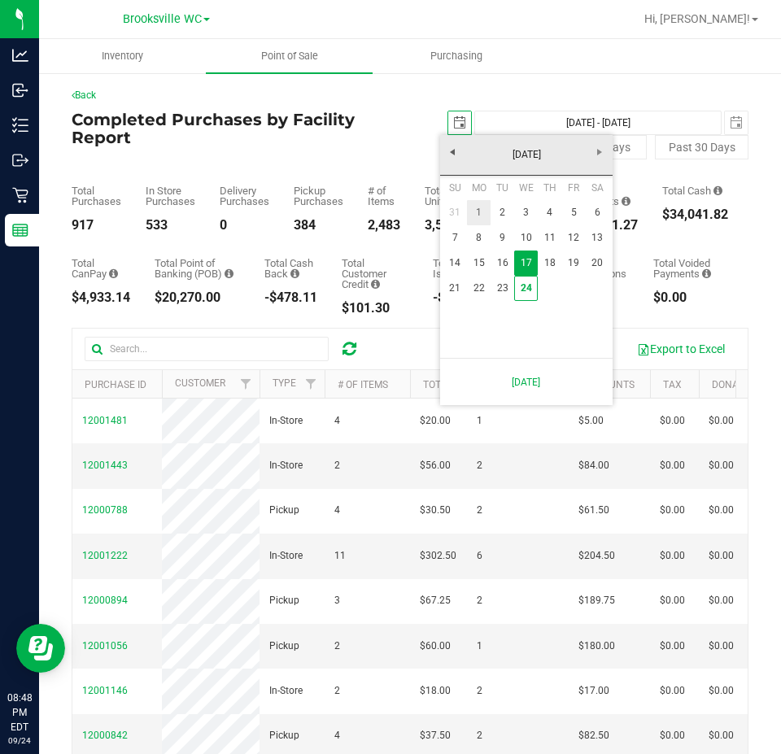
click at [472, 216] on link "1" at bounding box center [479, 212] width 24 height 25
type input "[DATE]"
type input "[DATE] - [DATE]"
